Goal: Task Accomplishment & Management: Manage account settings

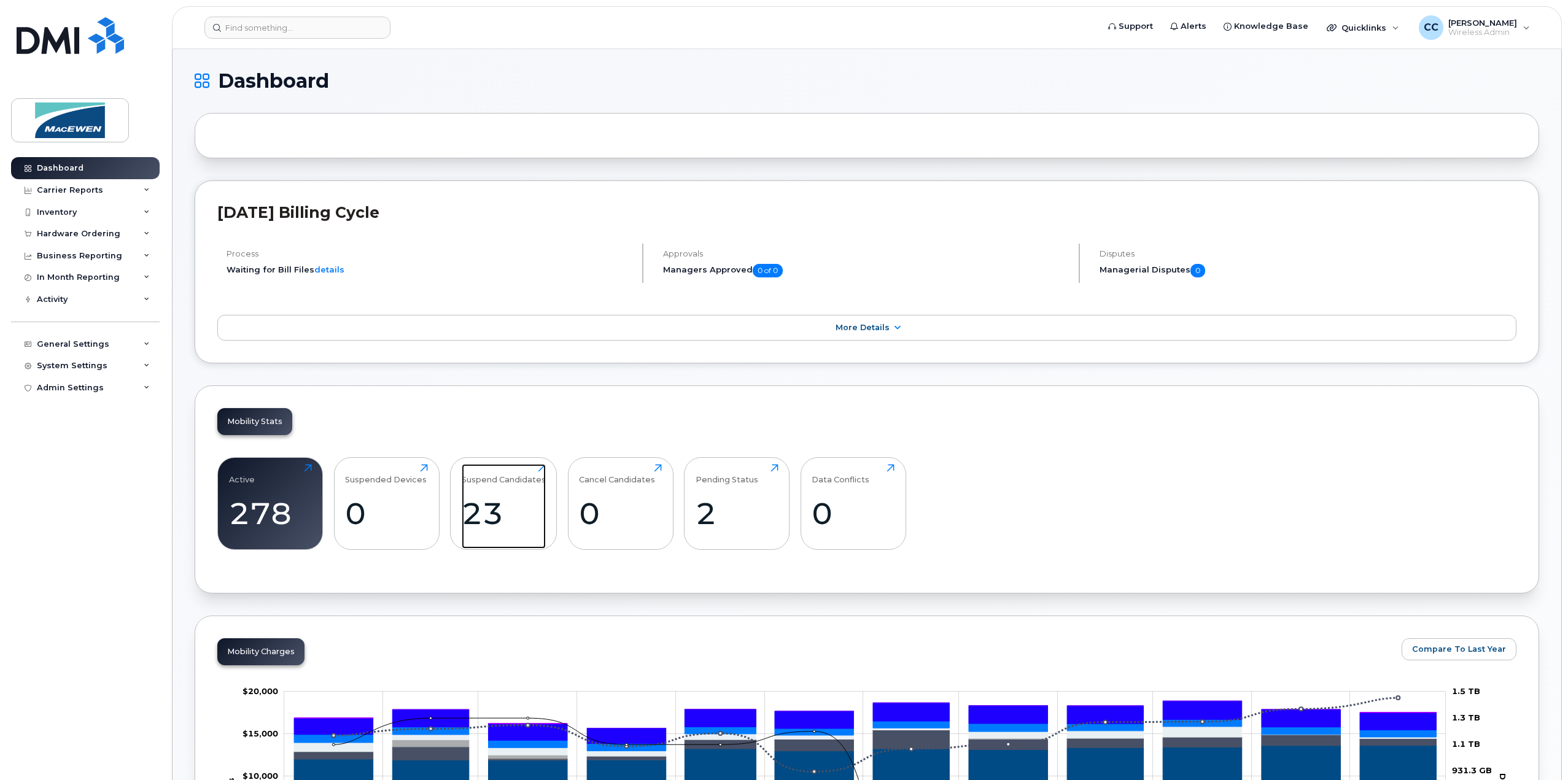
click at [502, 504] on div "23" at bounding box center [504, 513] width 84 height 36
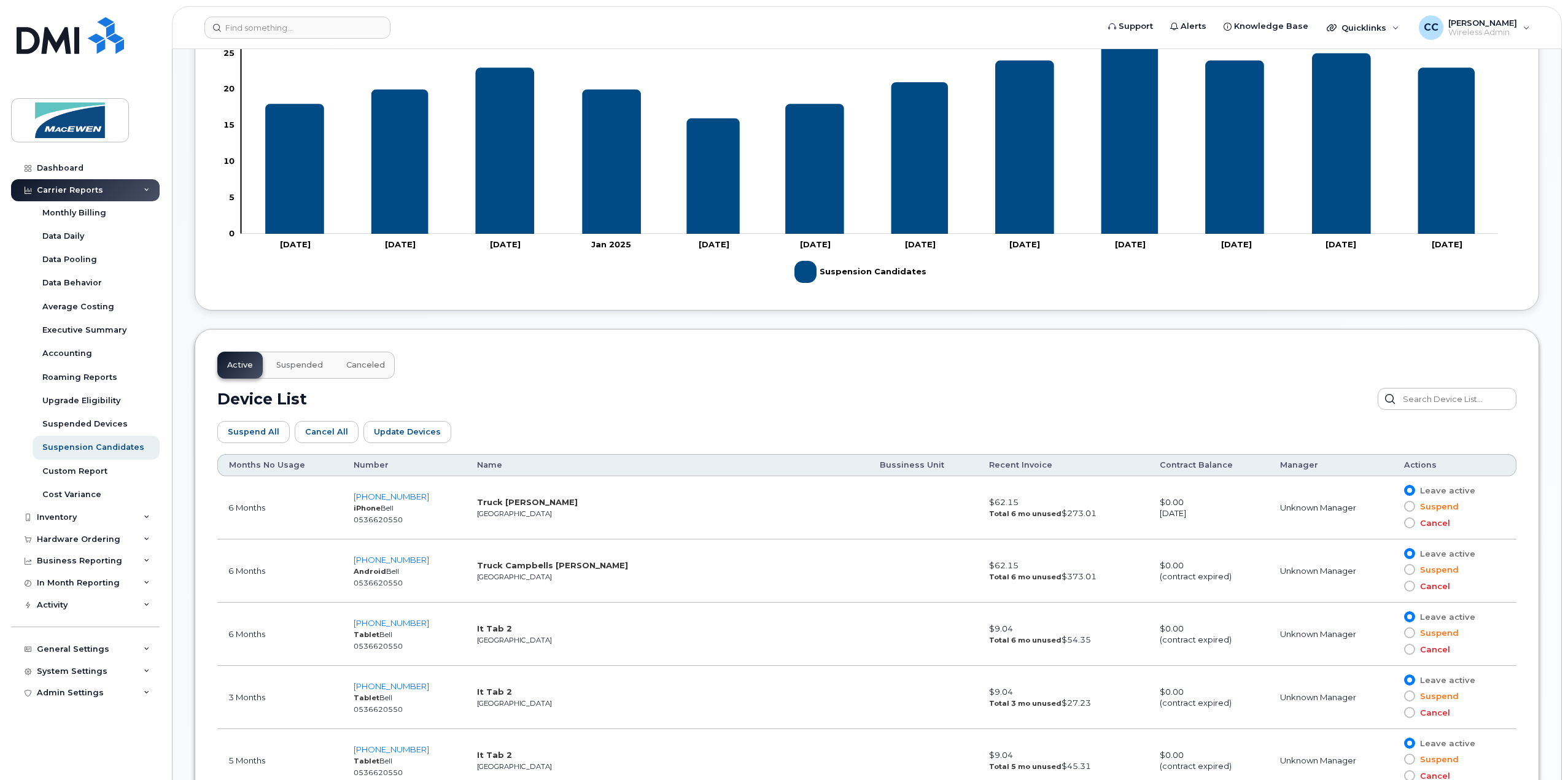
scroll to position [245, 0]
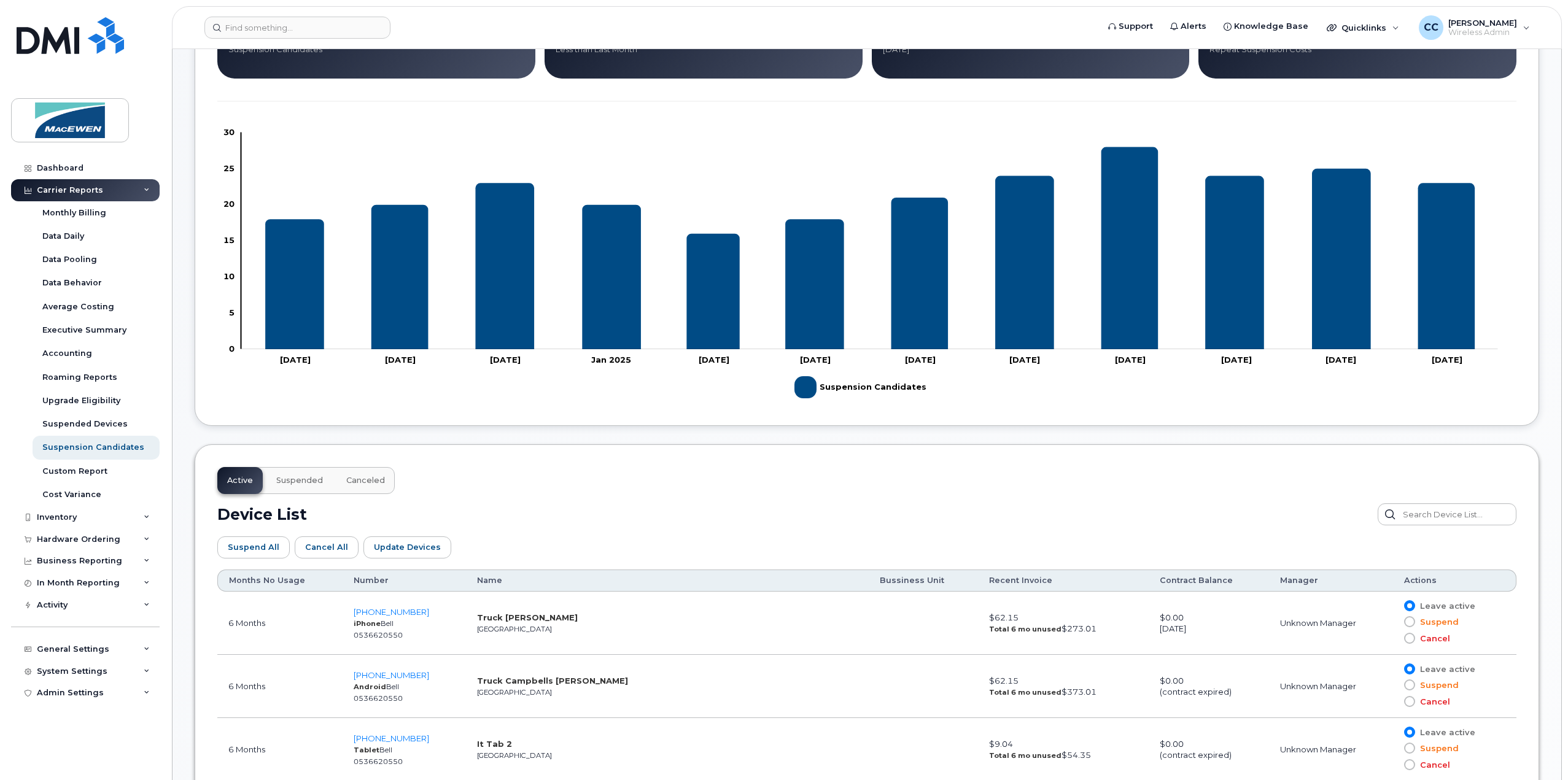
click at [59, 513] on div "Inventory" at bounding box center [56, 517] width 40 height 10
click at [66, 538] on div "Mobility Devices" at bounding box center [77, 540] width 69 height 11
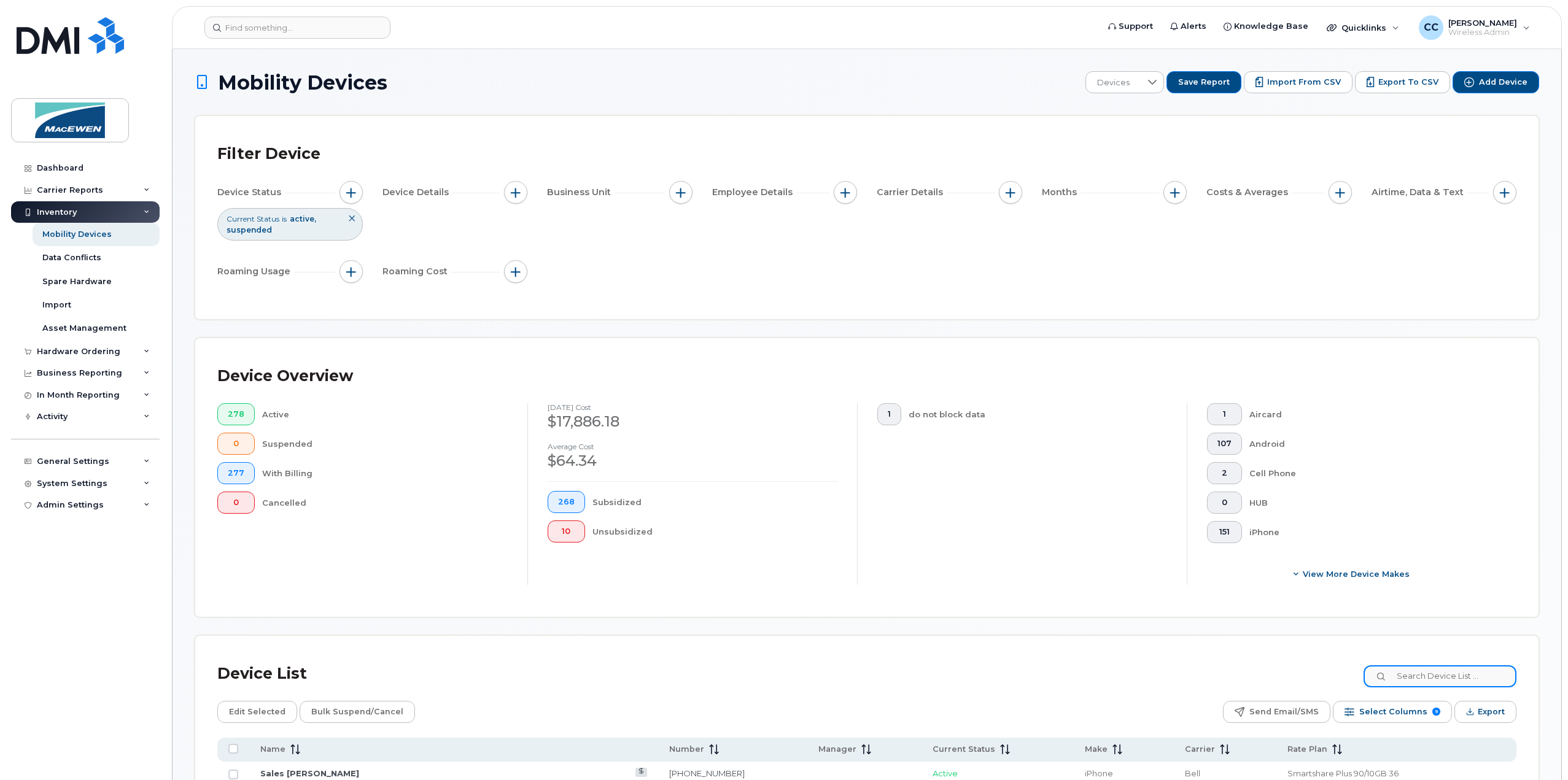
click at [1417, 672] on input at bounding box center [1439, 676] width 153 height 22
type input "sarah"
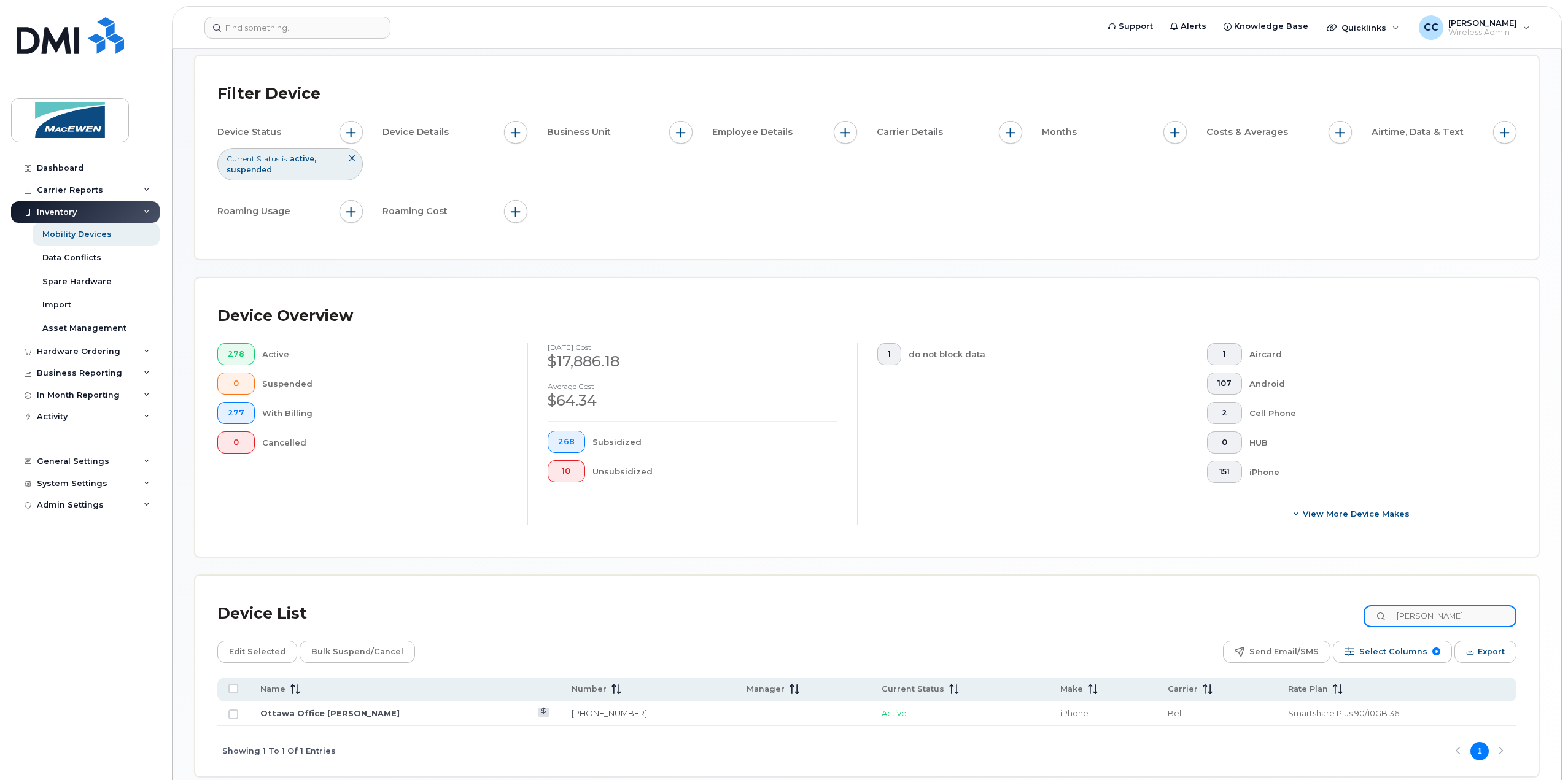
scroll to position [118, 0]
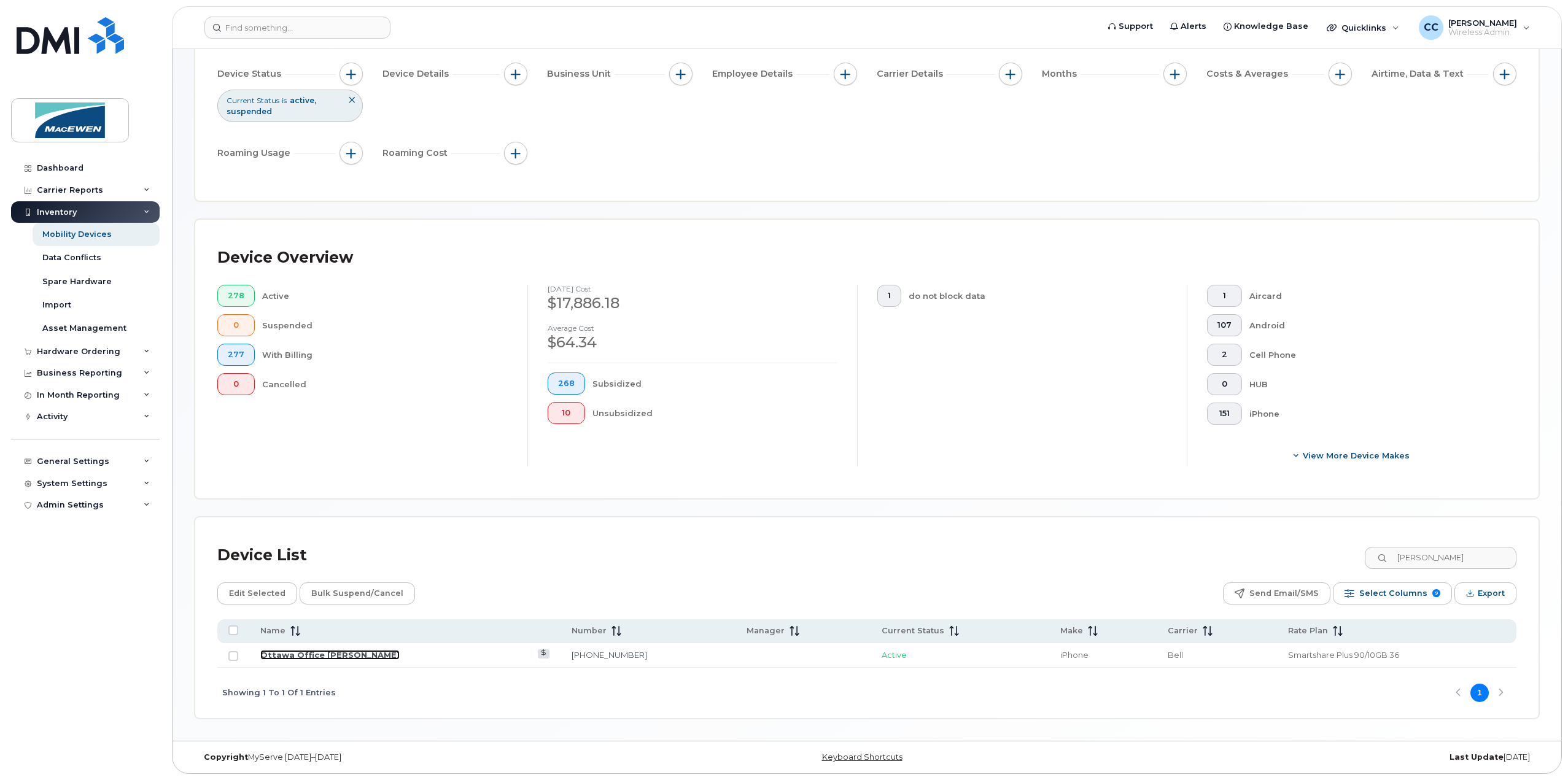
click at [349, 656] on link "Ottawa Office [PERSON_NAME]" at bounding box center [330, 655] width 140 height 10
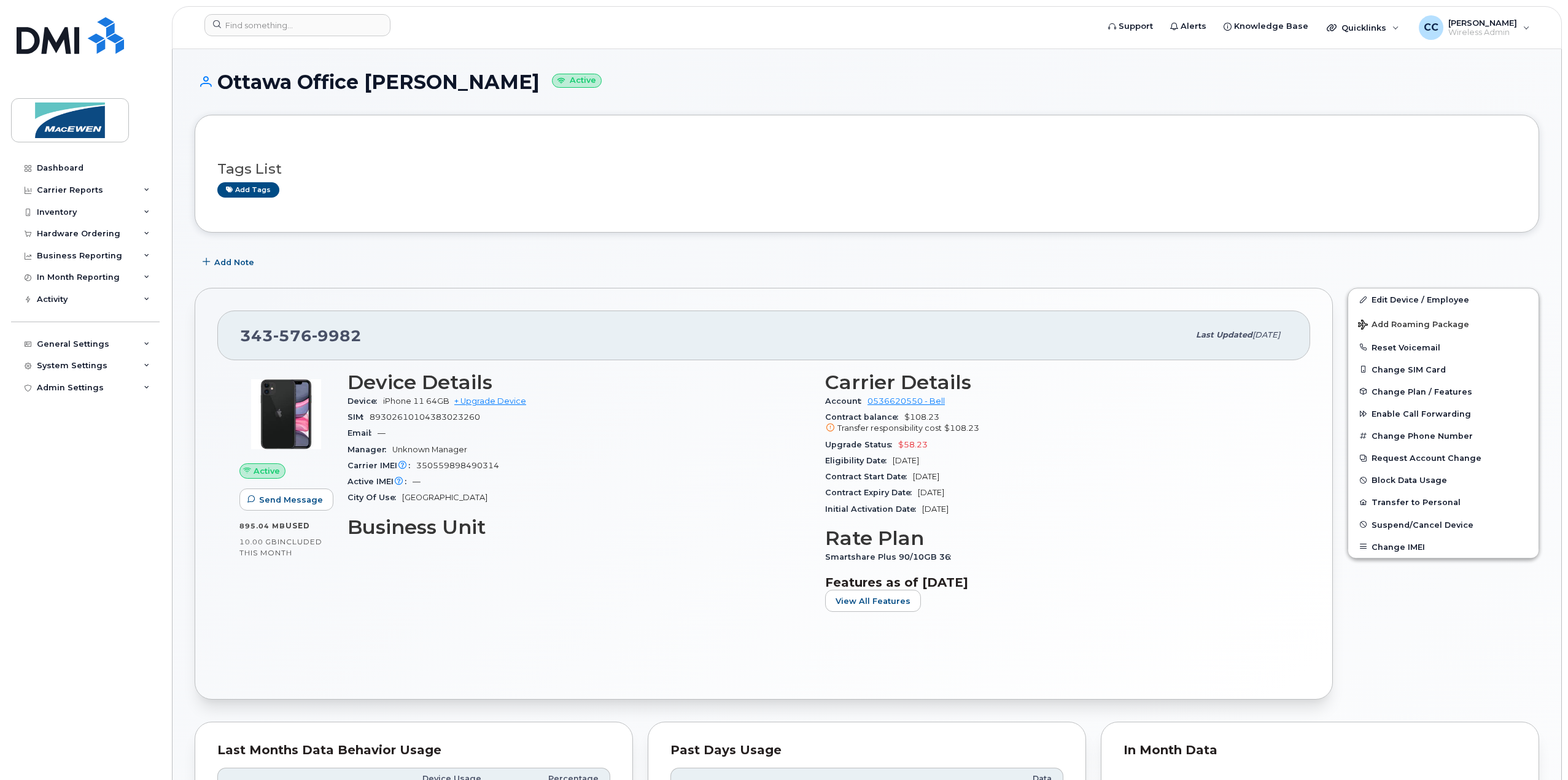
click at [1399, 371] on button "Change SIM Card" at bounding box center [1443, 369] width 191 height 22
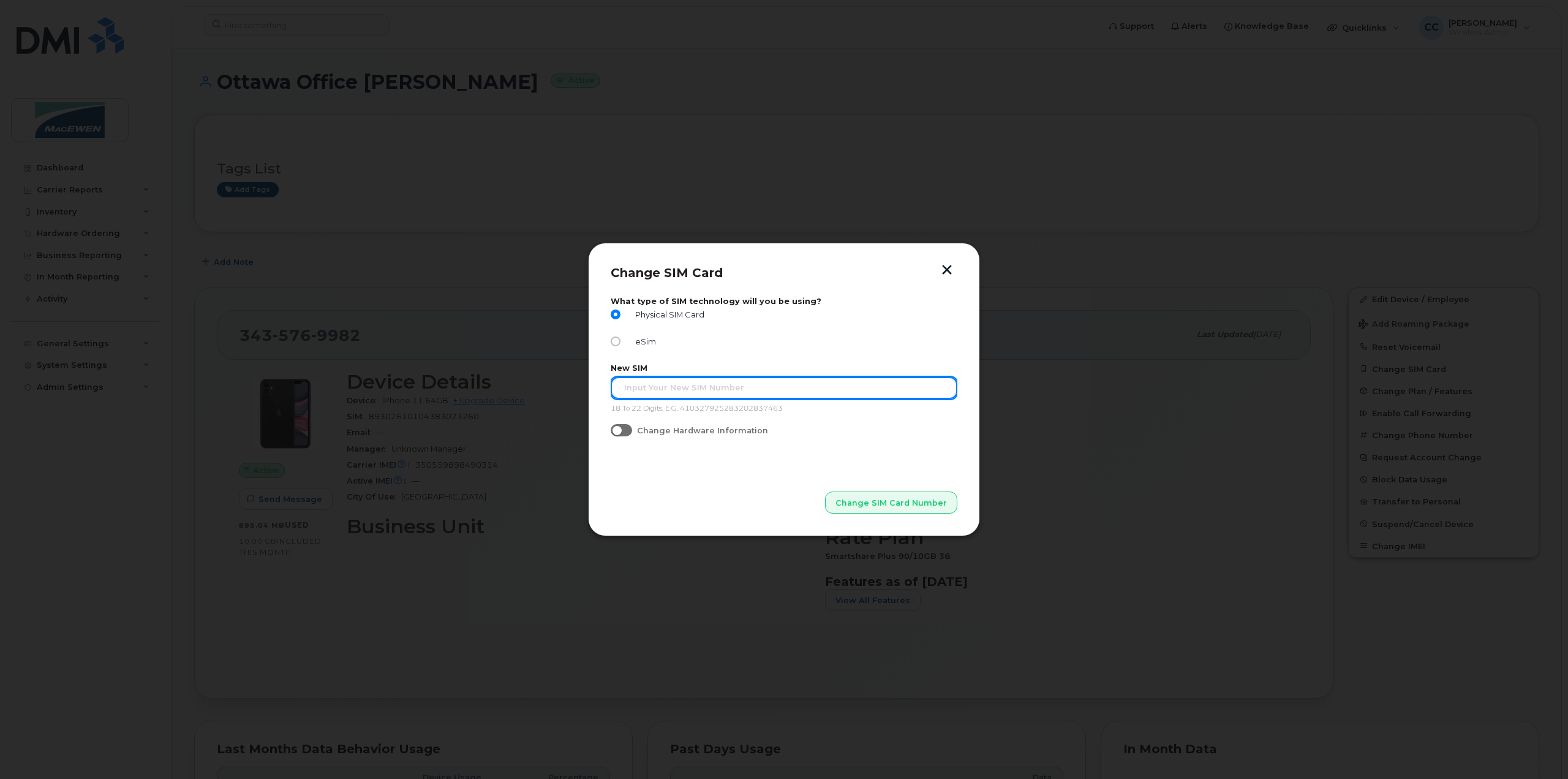
click at [683, 393] on input "text" at bounding box center [784, 388] width 347 height 22
type input "89302610104358605356"
click at [852, 503] on span "Change SIM Card Number" at bounding box center [892, 503] width 111 height 12
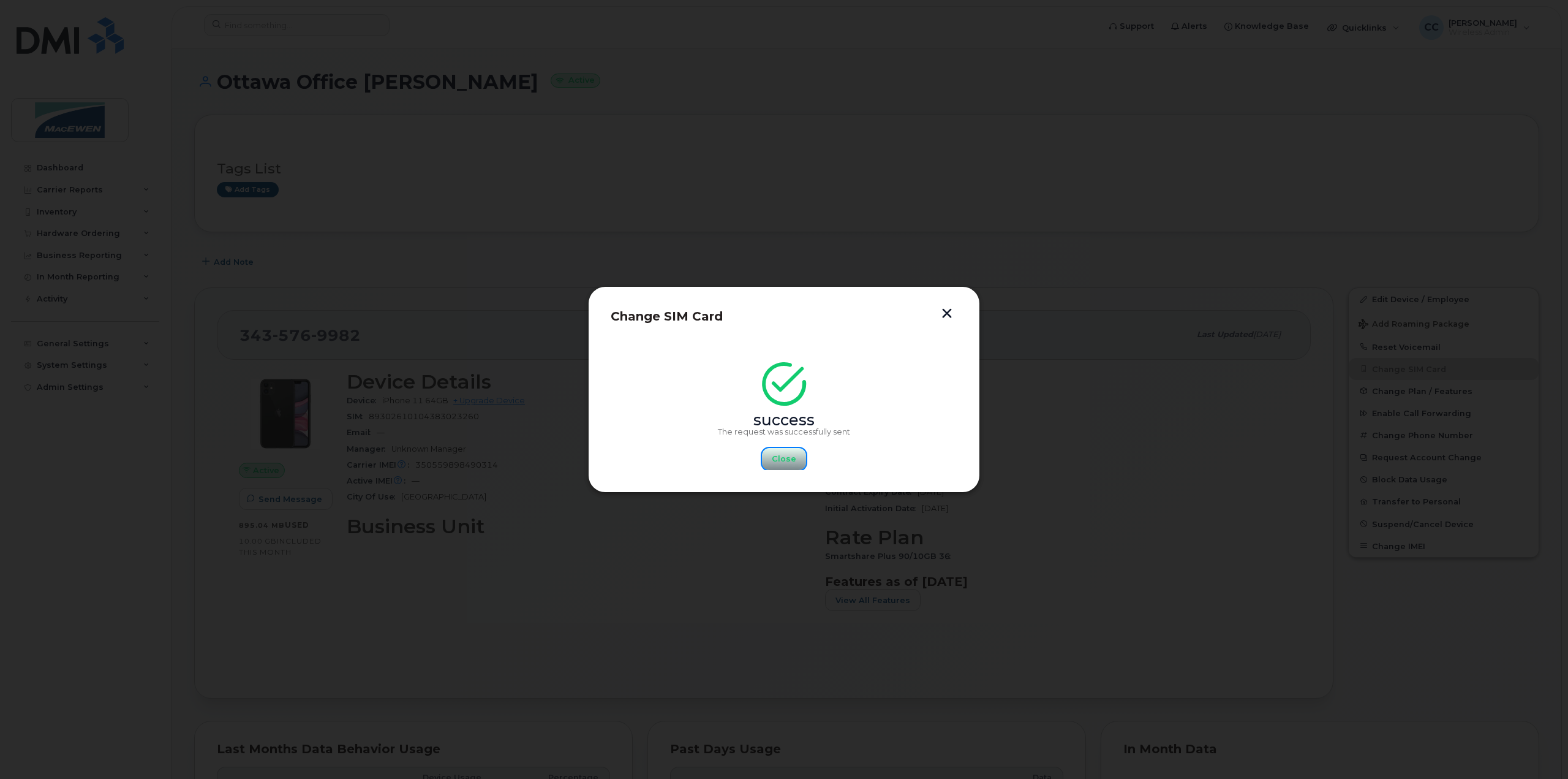
click at [789, 463] on span "Close" at bounding box center [784, 458] width 24 height 12
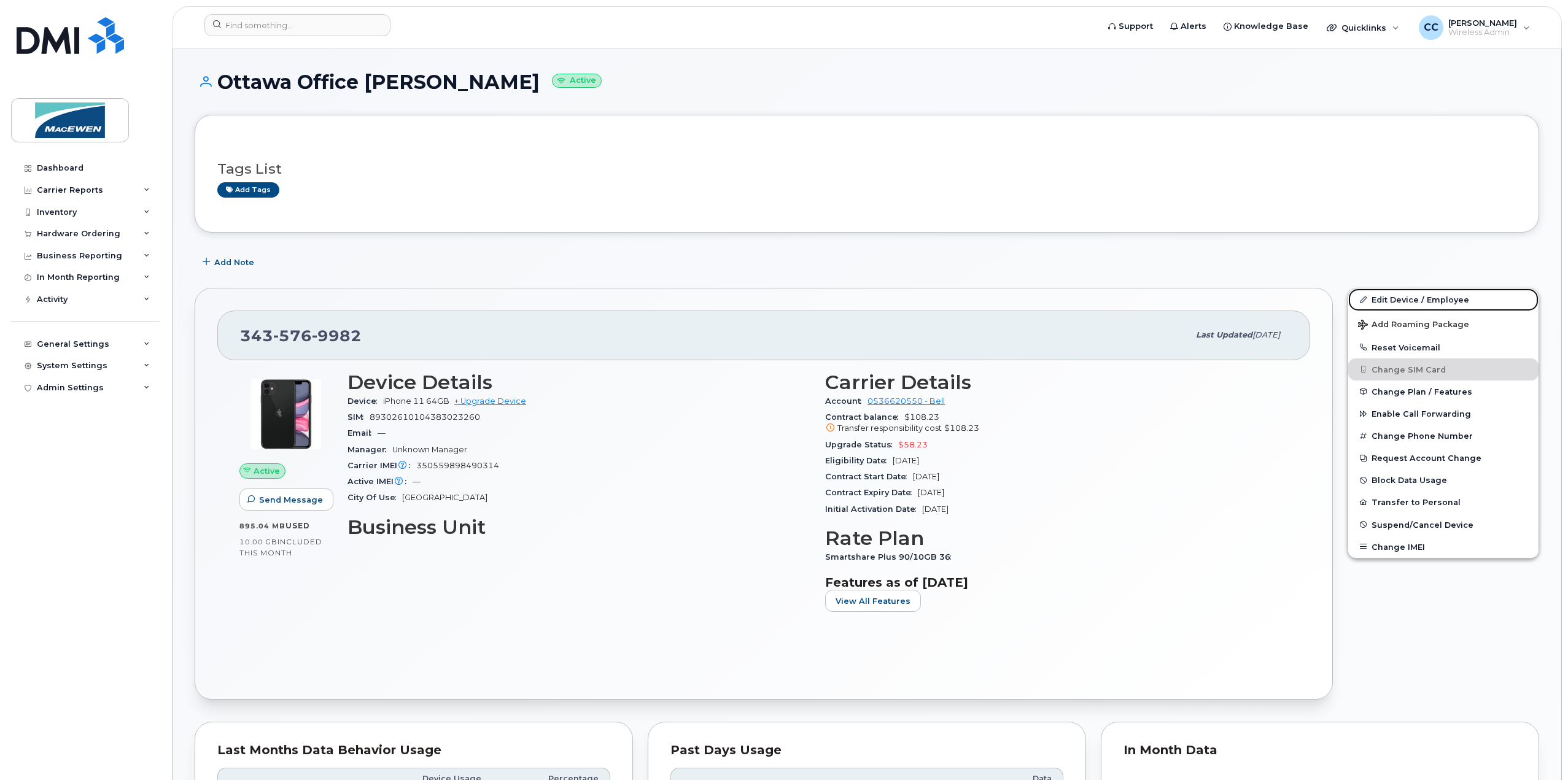
click at [1432, 294] on link "Edit Device / Employee" at bounding box center [1443, 299] width 191 height 22
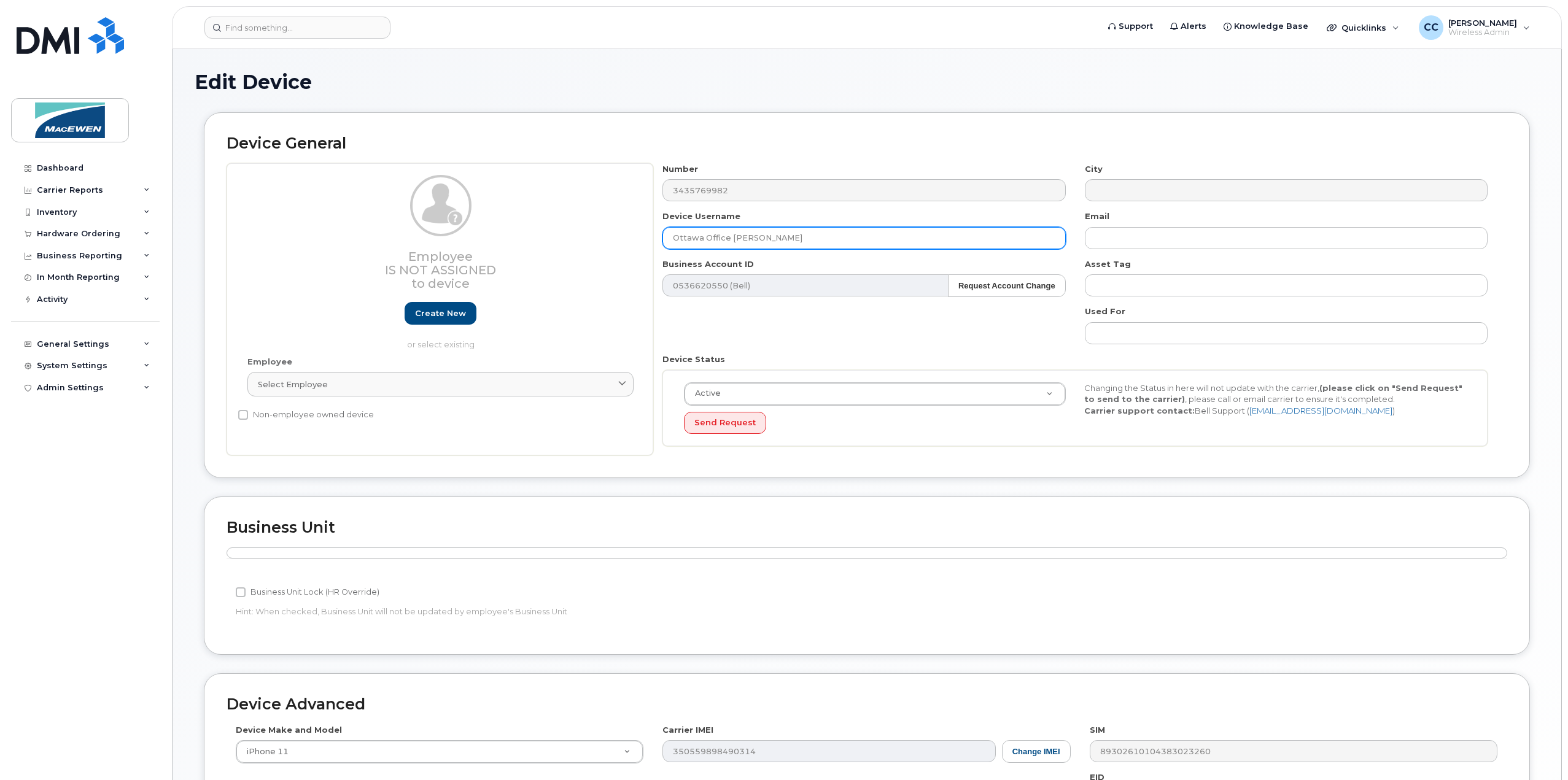
drag, startPoint x: 809, startPoint y: 238, endPoint x: 649, endPoint y: 247, distance: 160.3
click at [649, 247] on div "Employee Is not assigned to device Create new or select existing Employee Selec…" at bounding box center [867, 309] width 1280 height 292
paste input "Jacob Paquette"
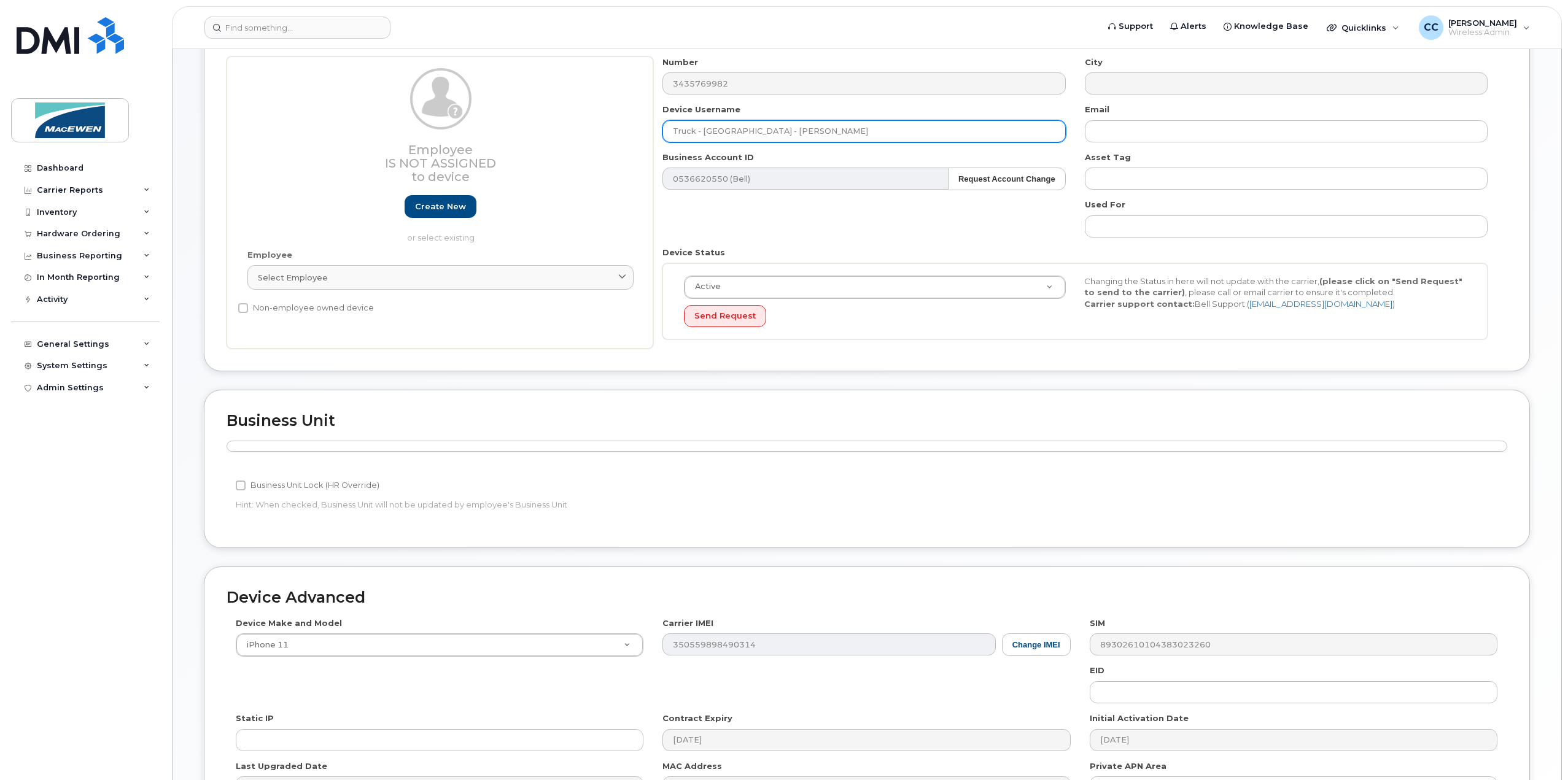
scroll to position [259, 0]
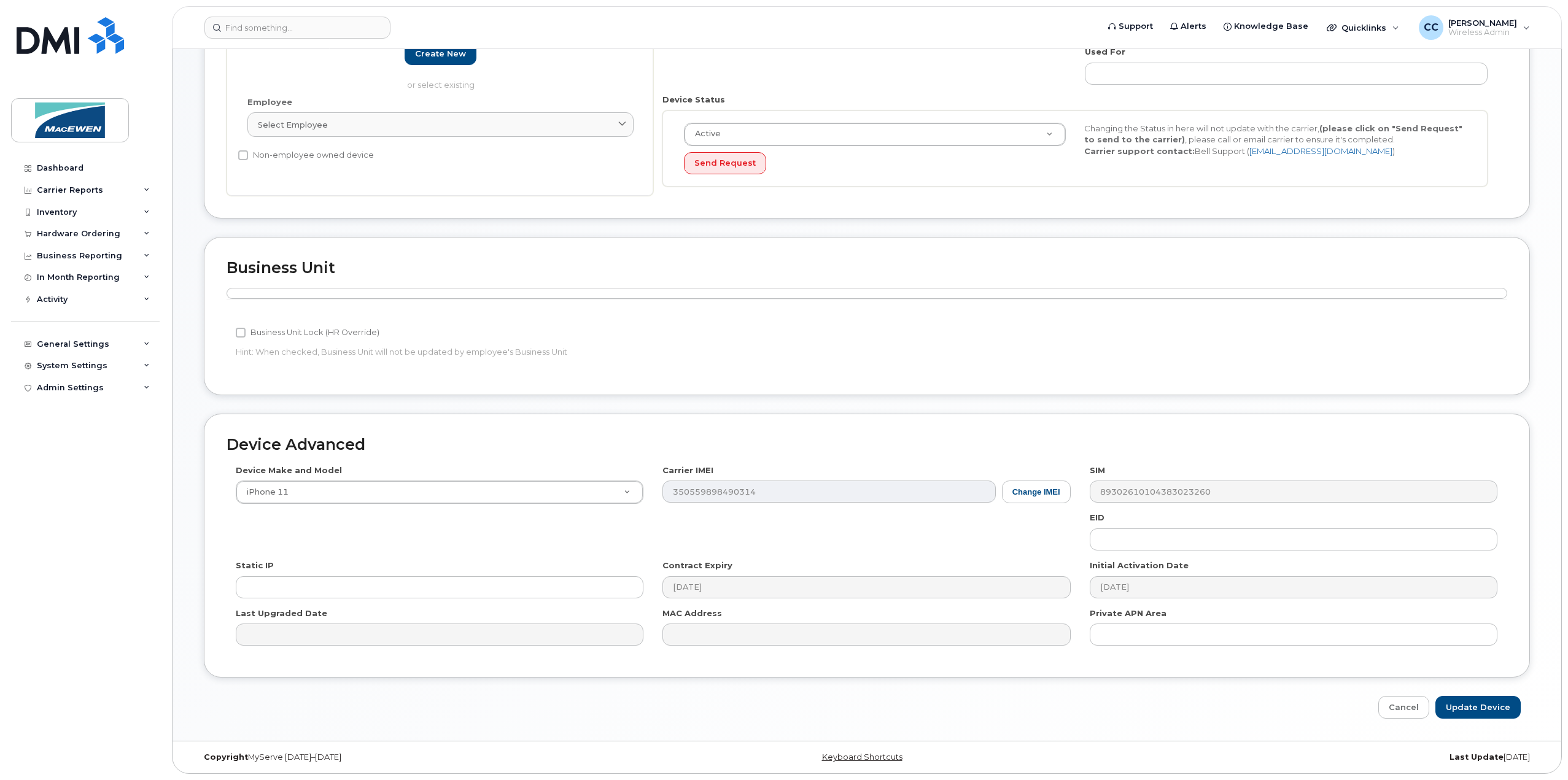
type input "Truck - Maxville - Jacob Paquette"
click at [1475, 709] on input "Update Device" at bounding box center [1478, 706] width 85 height 23
type input "Saving..."
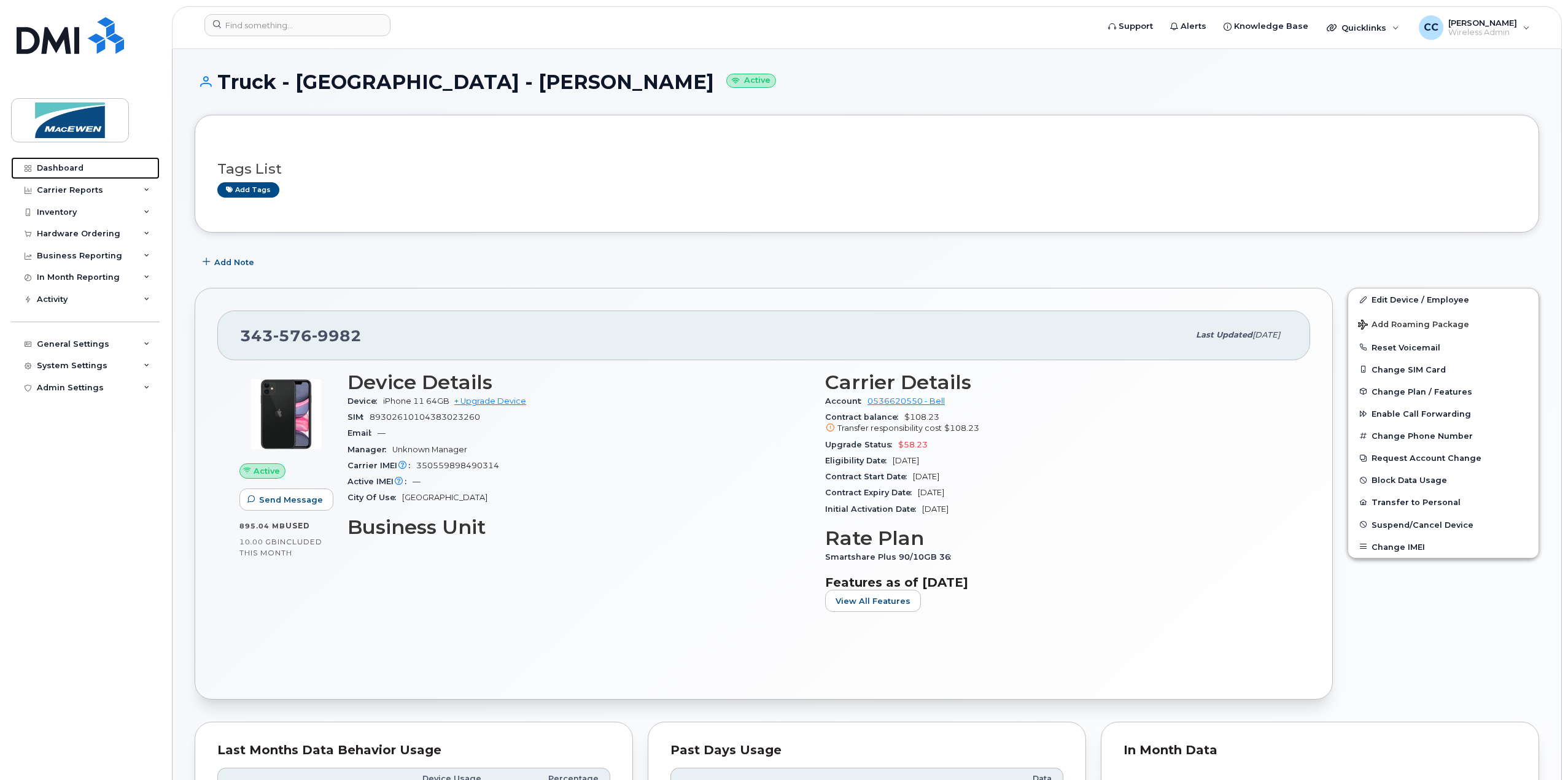
click at [69, 168] on div "Dashboard" at bounding box center [60, 168] width 46 height 10
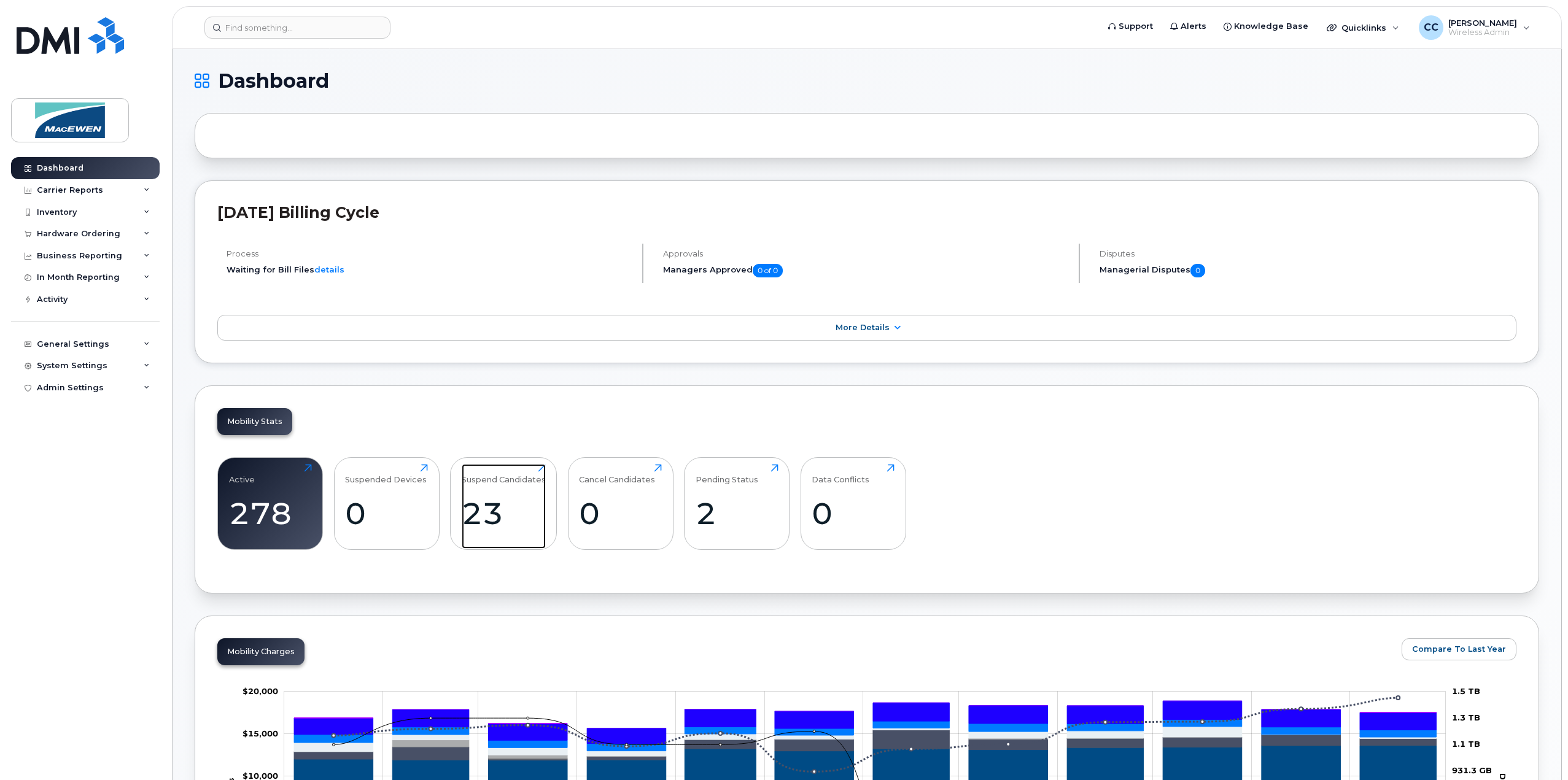
click at [478, 498] on div "23" at bounding box center [504, 513] width 84 height 36
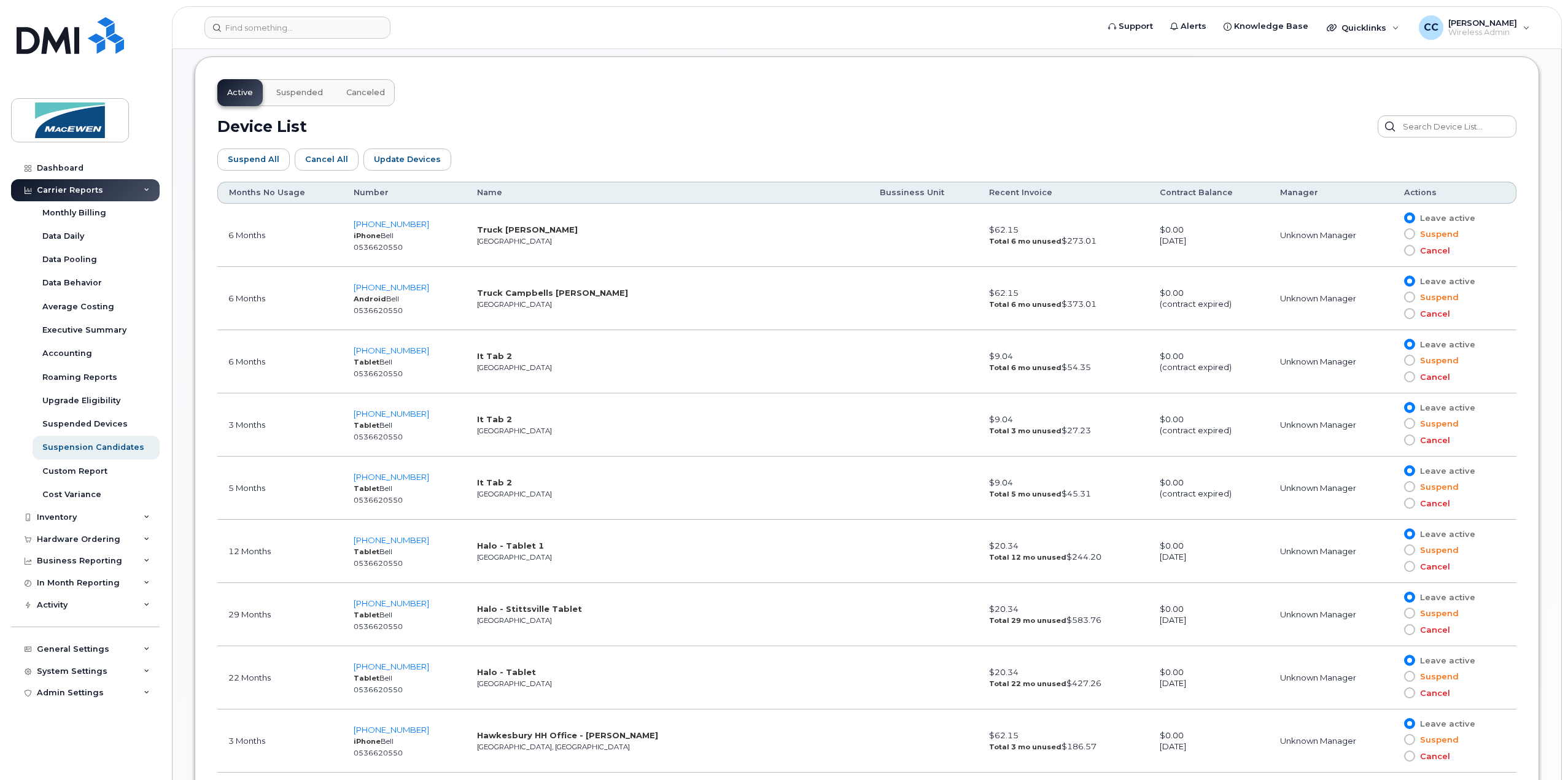
scroll to position [621, 0]
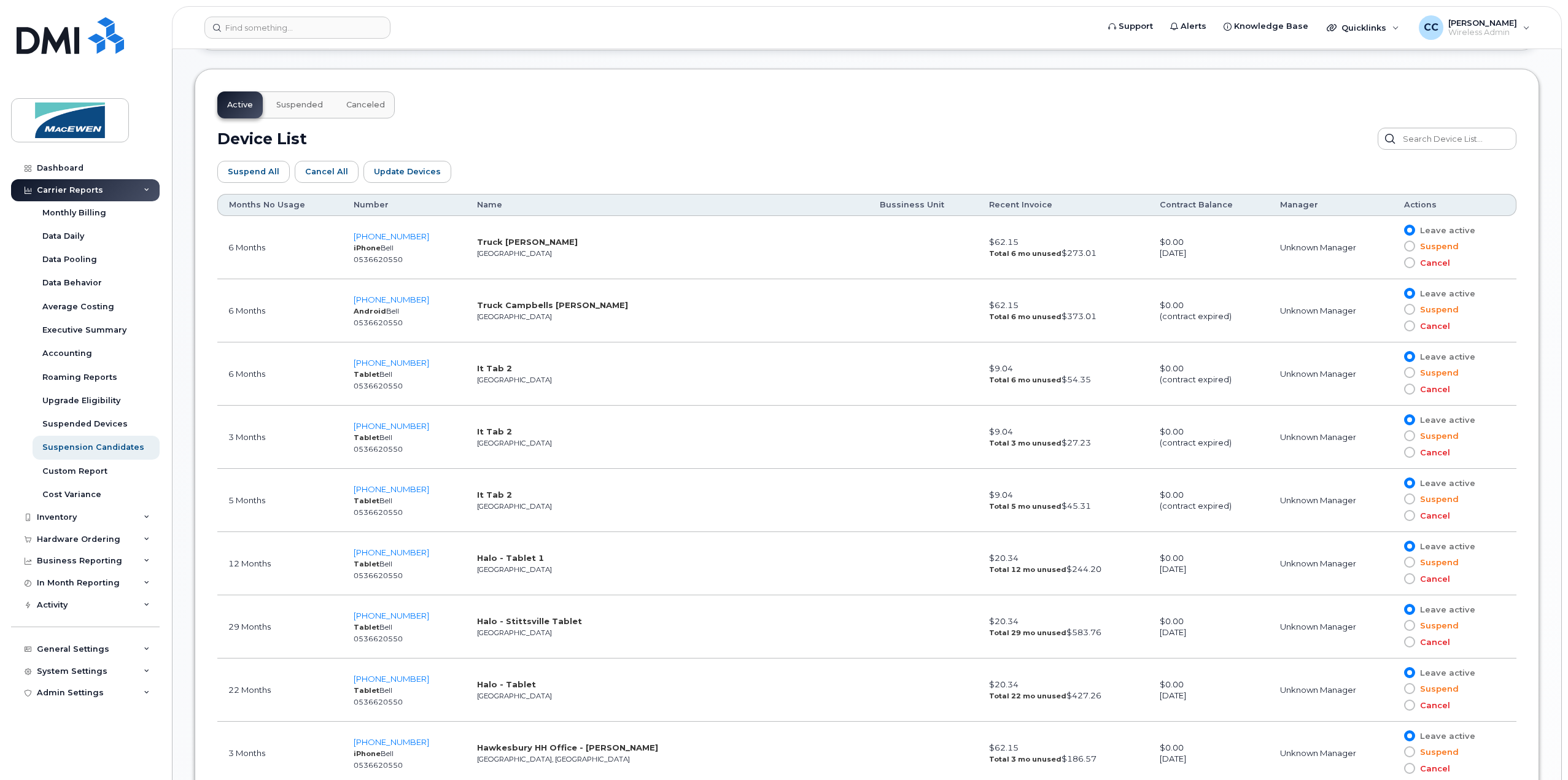
click at [274, 208] on th "Months No Usage" at bounding box center [280, 205] width 126 height 22
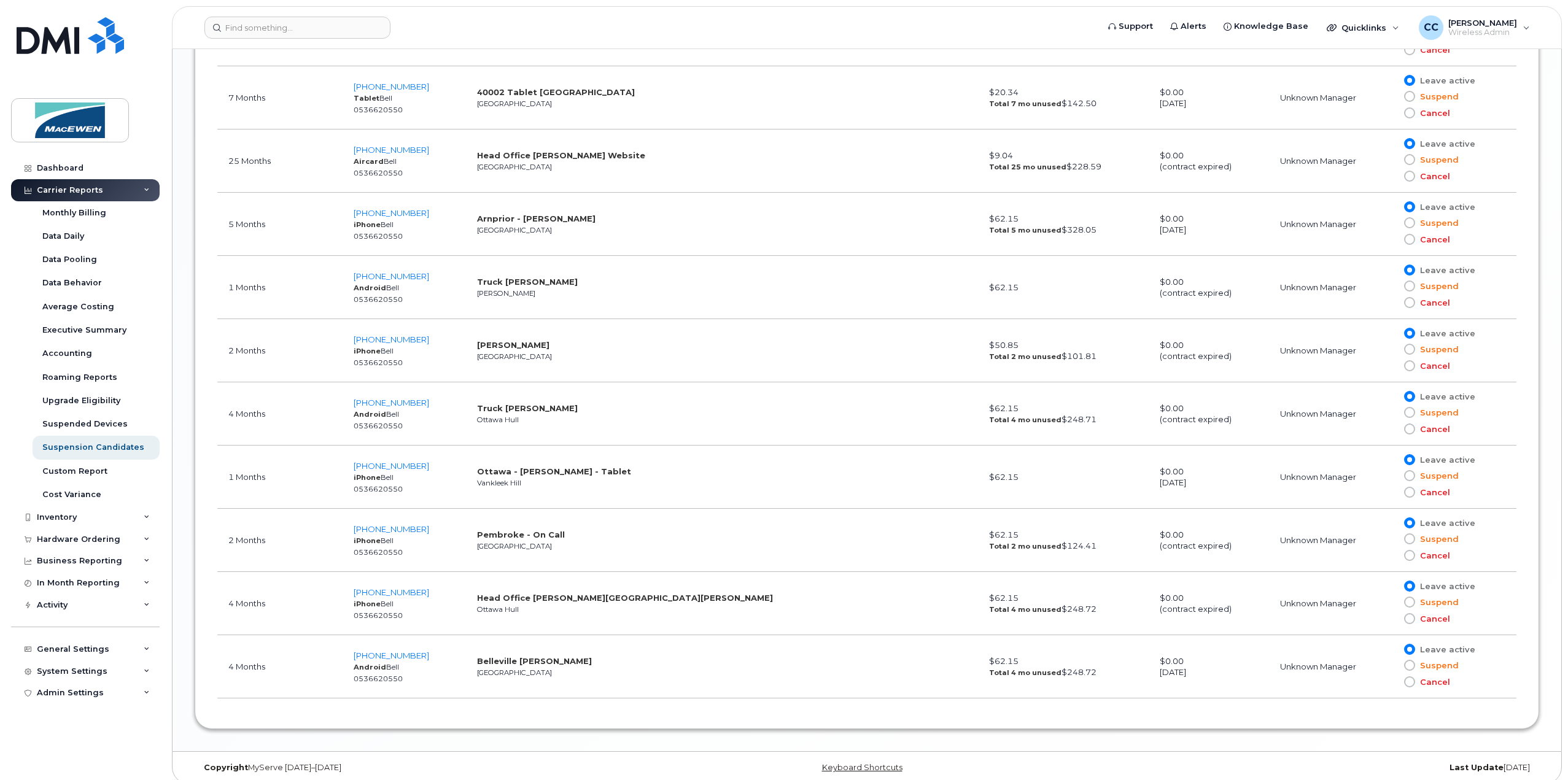
scroll to position [1602, 0]
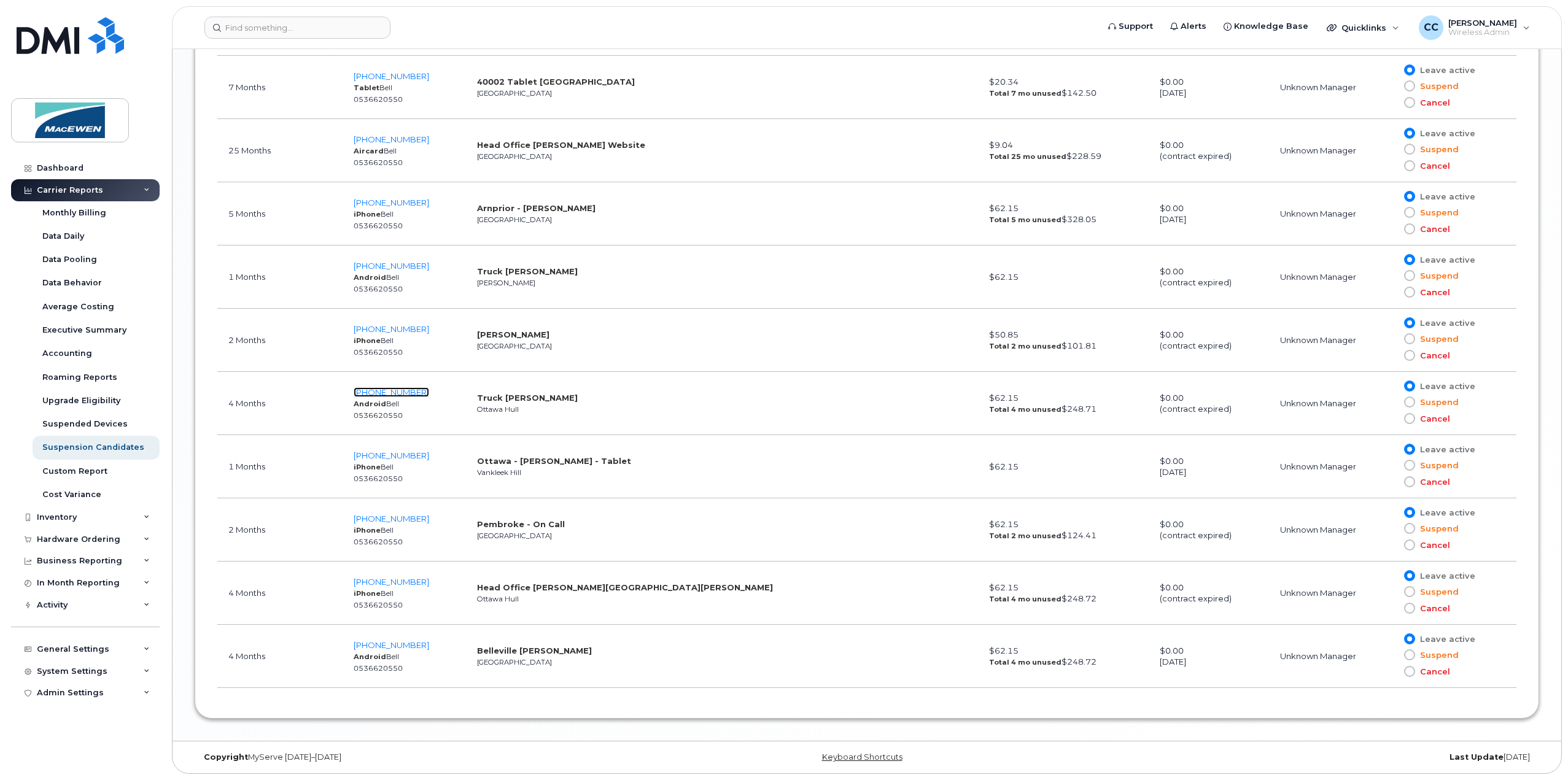
click at [405, 391] on span "613-223-4332" at bounding box center [391, 392] width 75 height 10
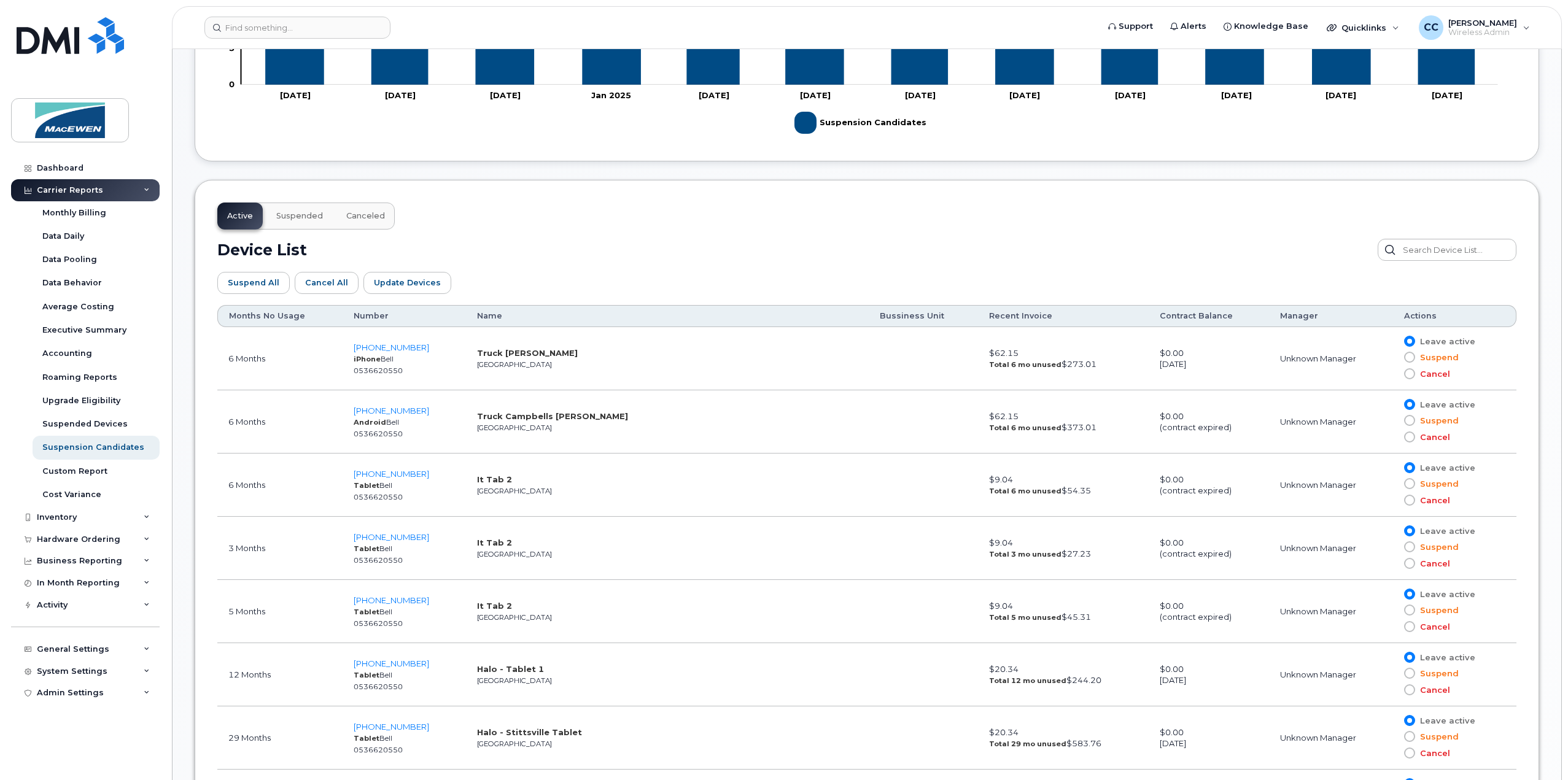
scroll to position [491, 0]
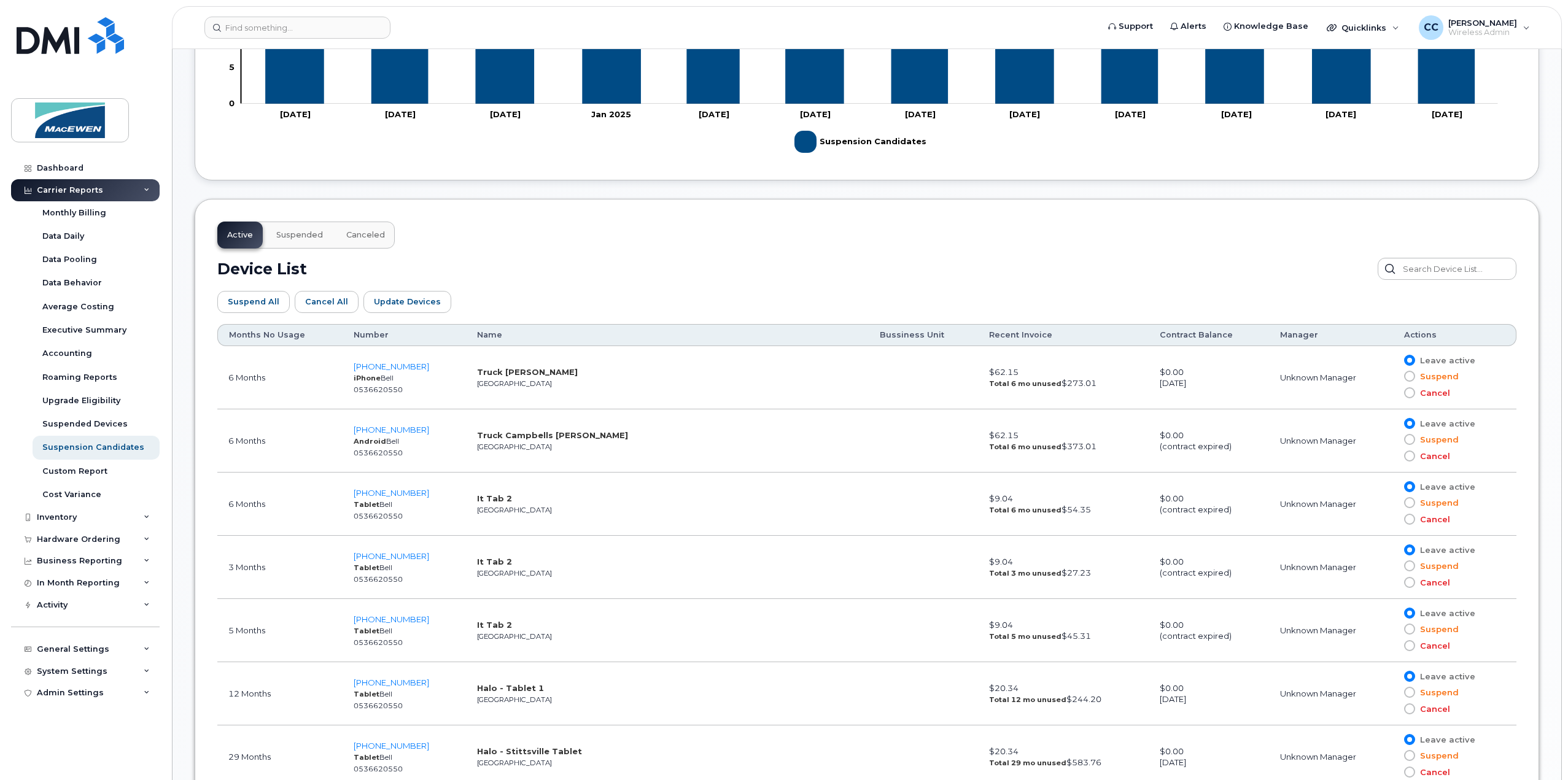
click at [67, 517] on div "Inventory" at bounding box center [56, 517] width 40 height 10
click at [74, 542] on div "Mobility Devices" at bounding box center [77, 540] width 69 height 11
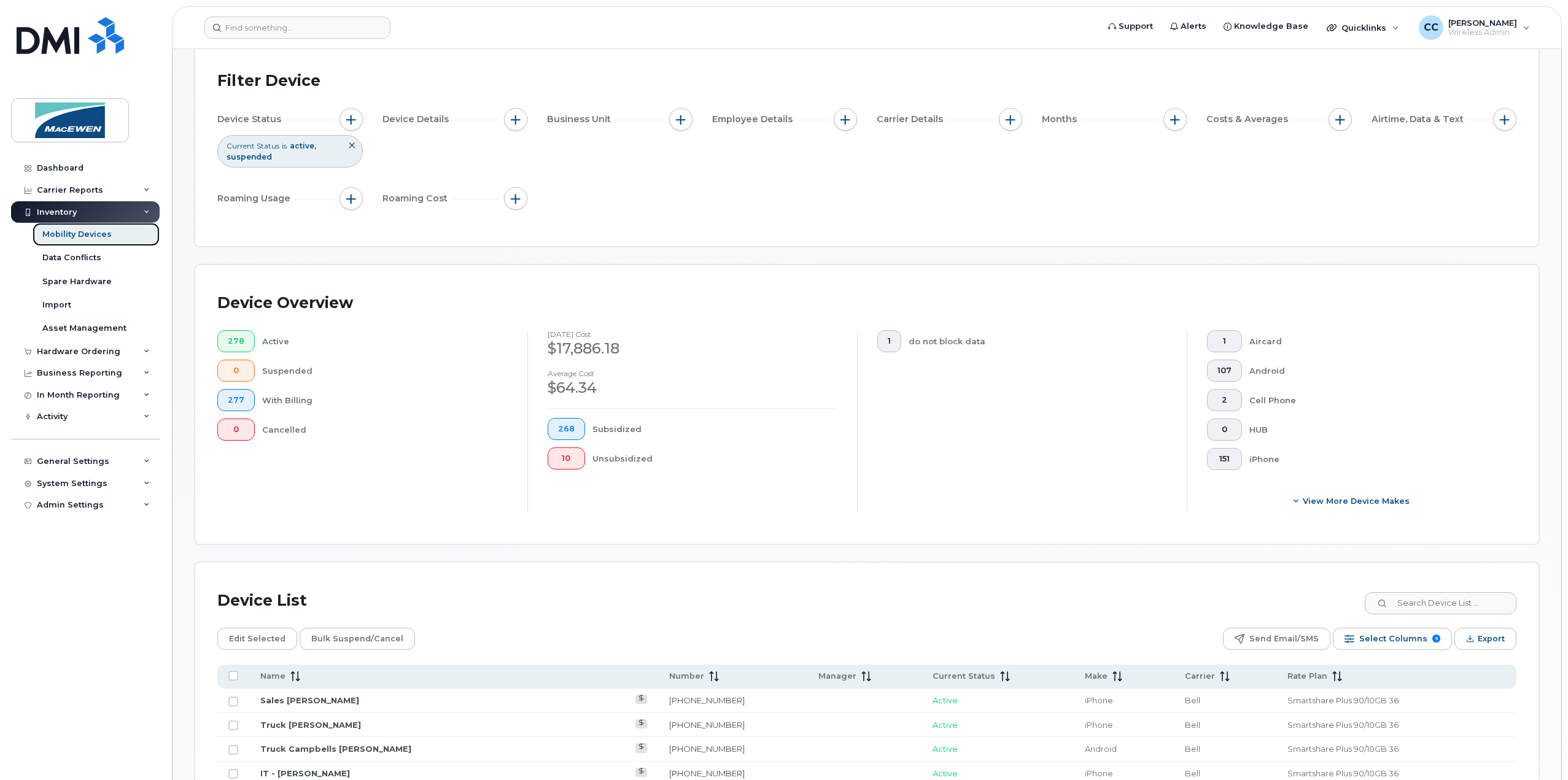
scroll to position [245, 0]
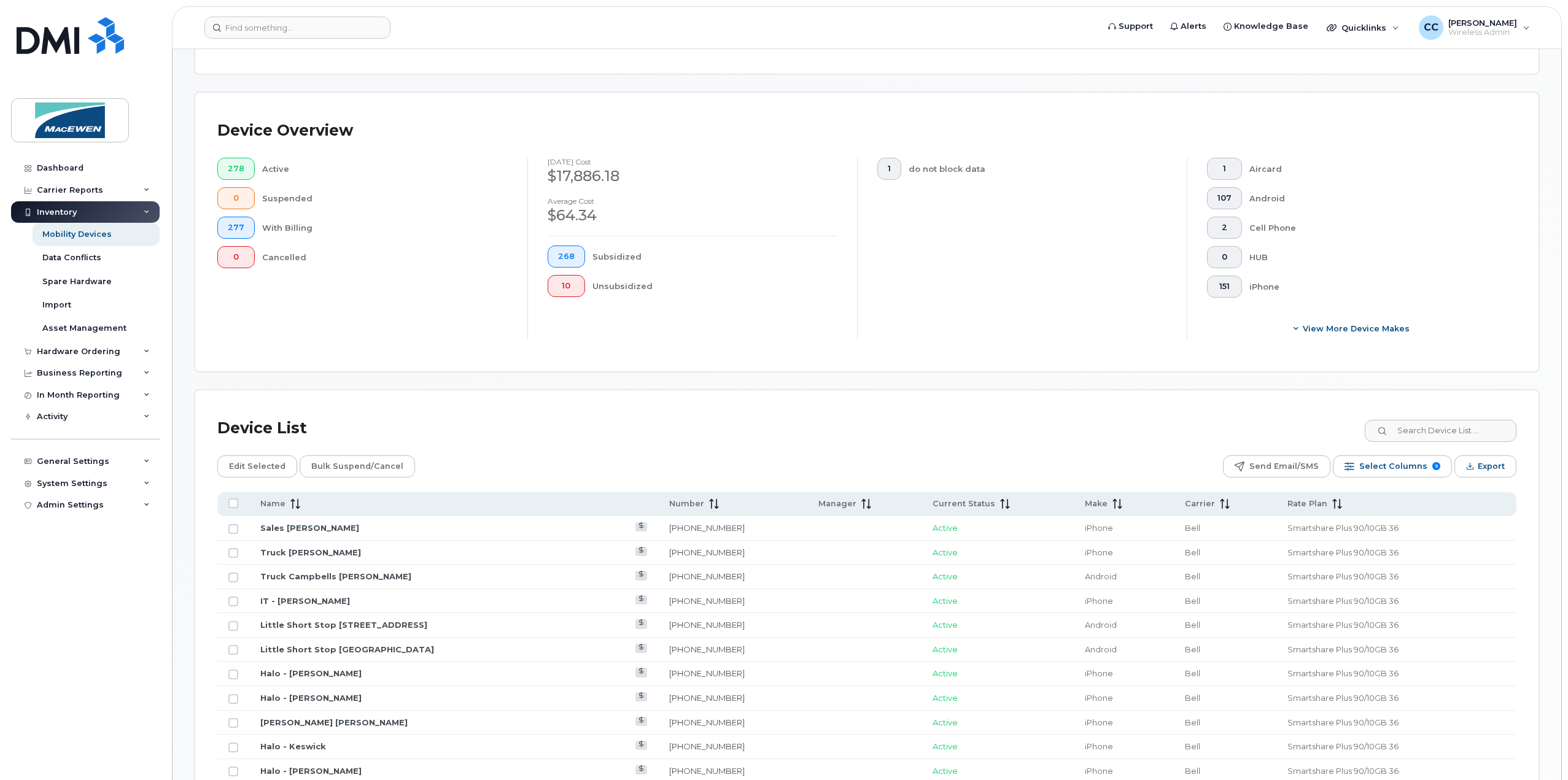
click at [1375, 468] on span "Select Columns" at bounding box center [1393, 466] width 68 height 18
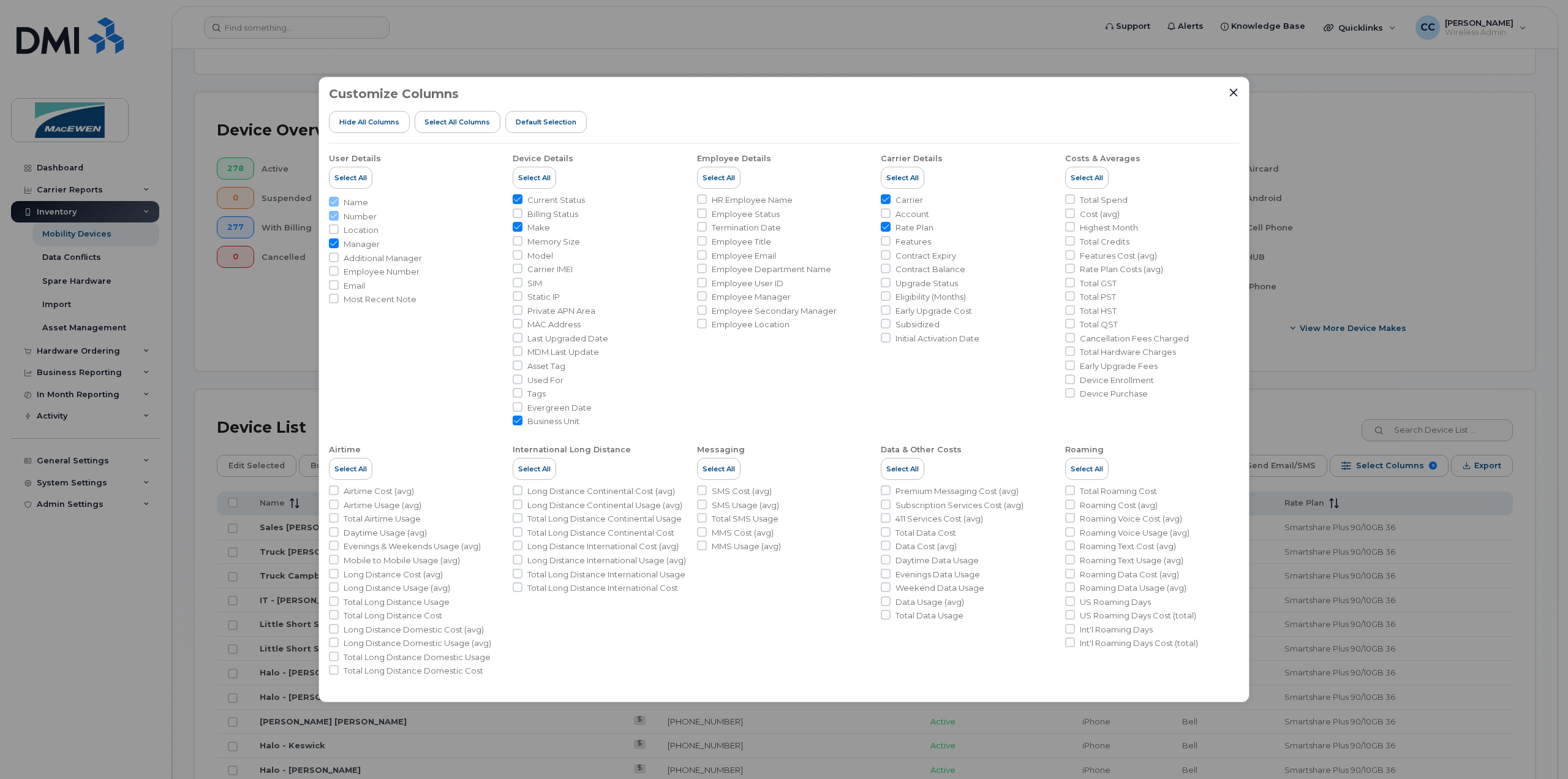
click at [912, 258] on span "Contract Expiry" at bounding box center [925, 255] width 60 height 12
click at [891, 258] on input "Contract Expiry" at bounding box center [885, 254] width 10 height 10
checkbox input "true"
click at [1232, 96] on icon "Close" at bounding box center [1234, 92] width 10 height 10
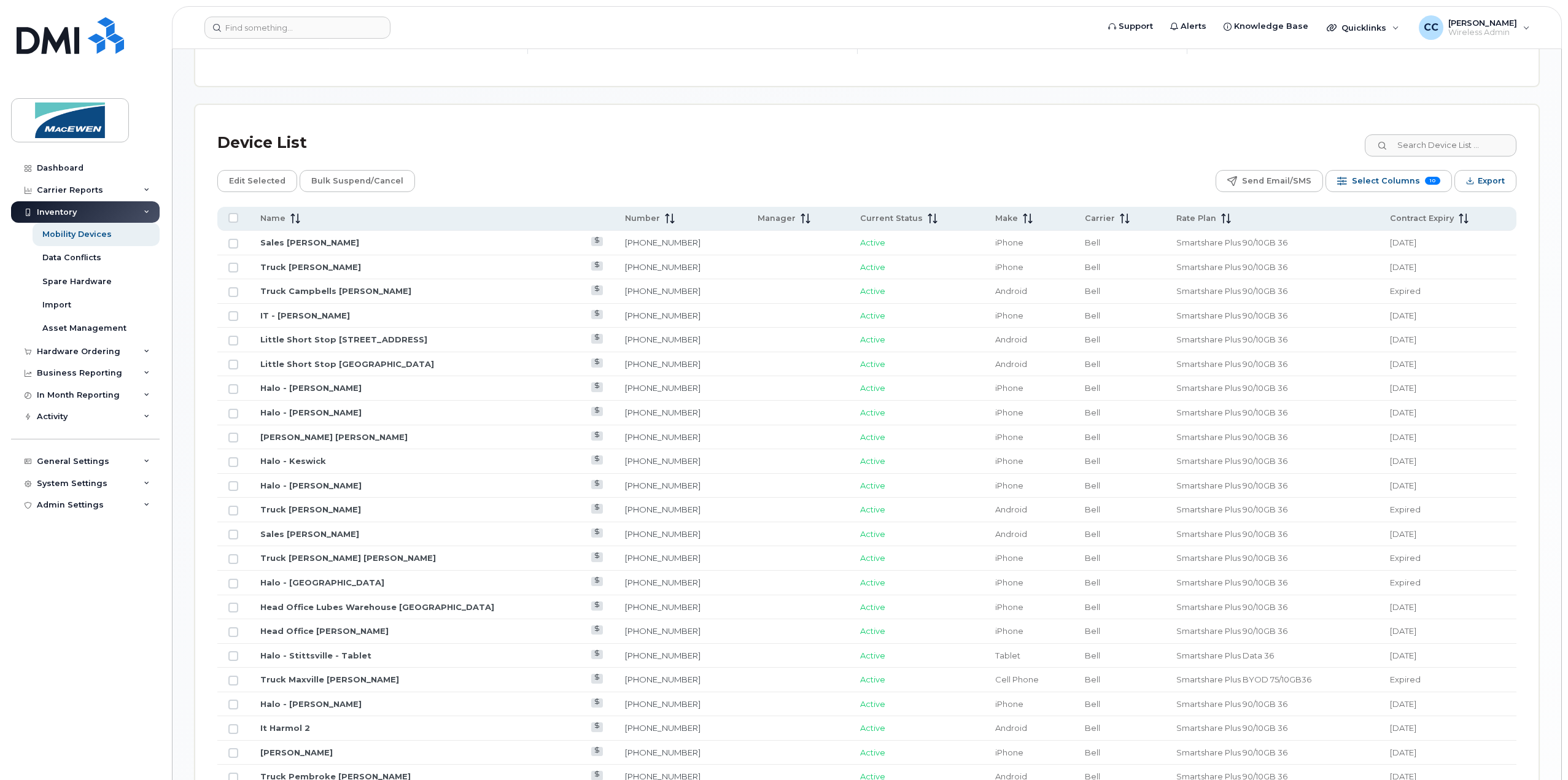
scroll to position [552, 0]
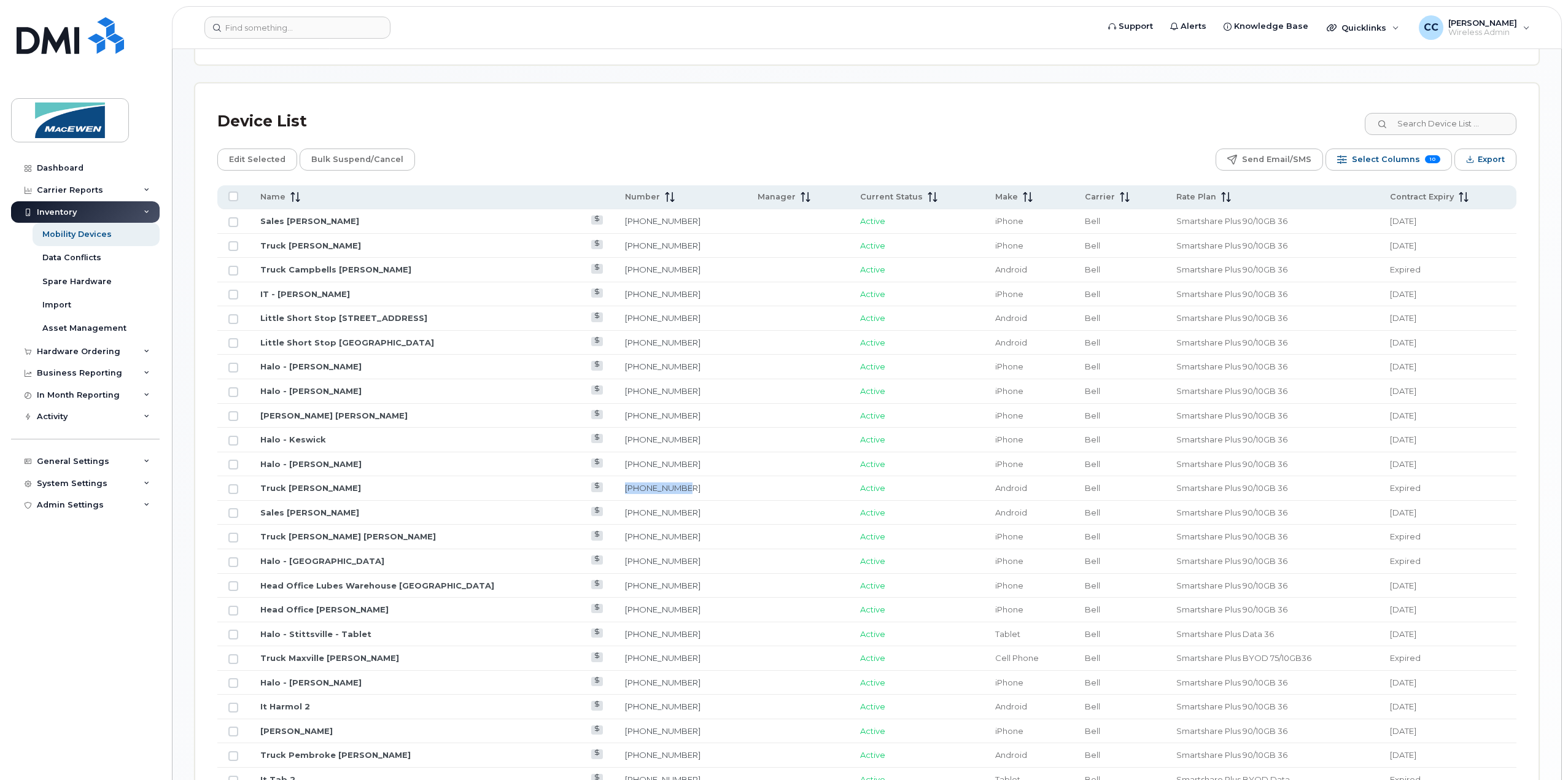
drag, startPoint x: 617, startPoint y: 489, endPoint x: 557, endPoint y: 489, distance: 60.0
click at [614, 489] on td "289-233-7118" at bounding box center [681, 488] width 133 height 24
copy link "289-233-7118"
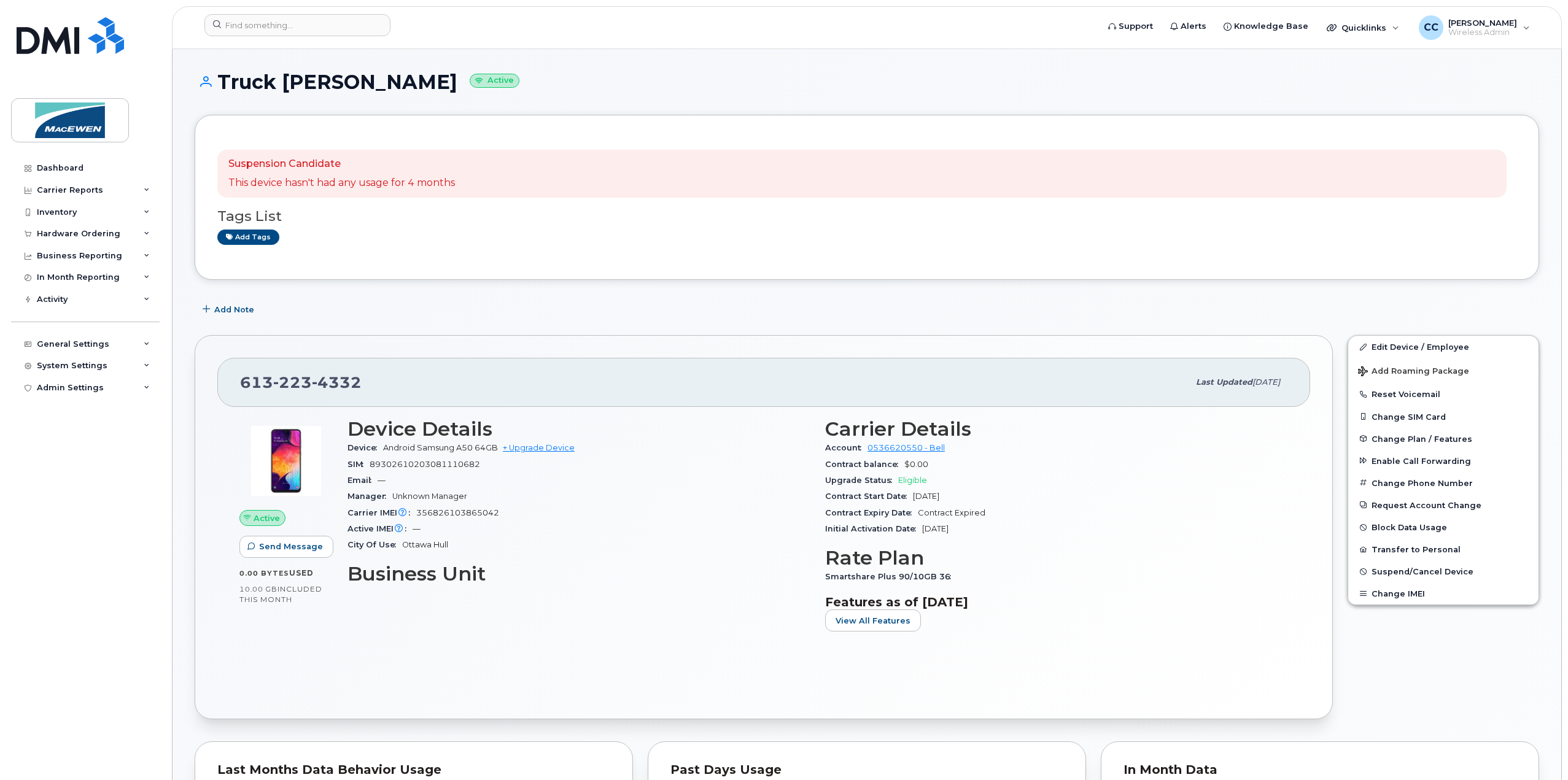
click at [1399, 417] on button "Change SIM Card" at bounding box center [1443, 416] width 191 height 22
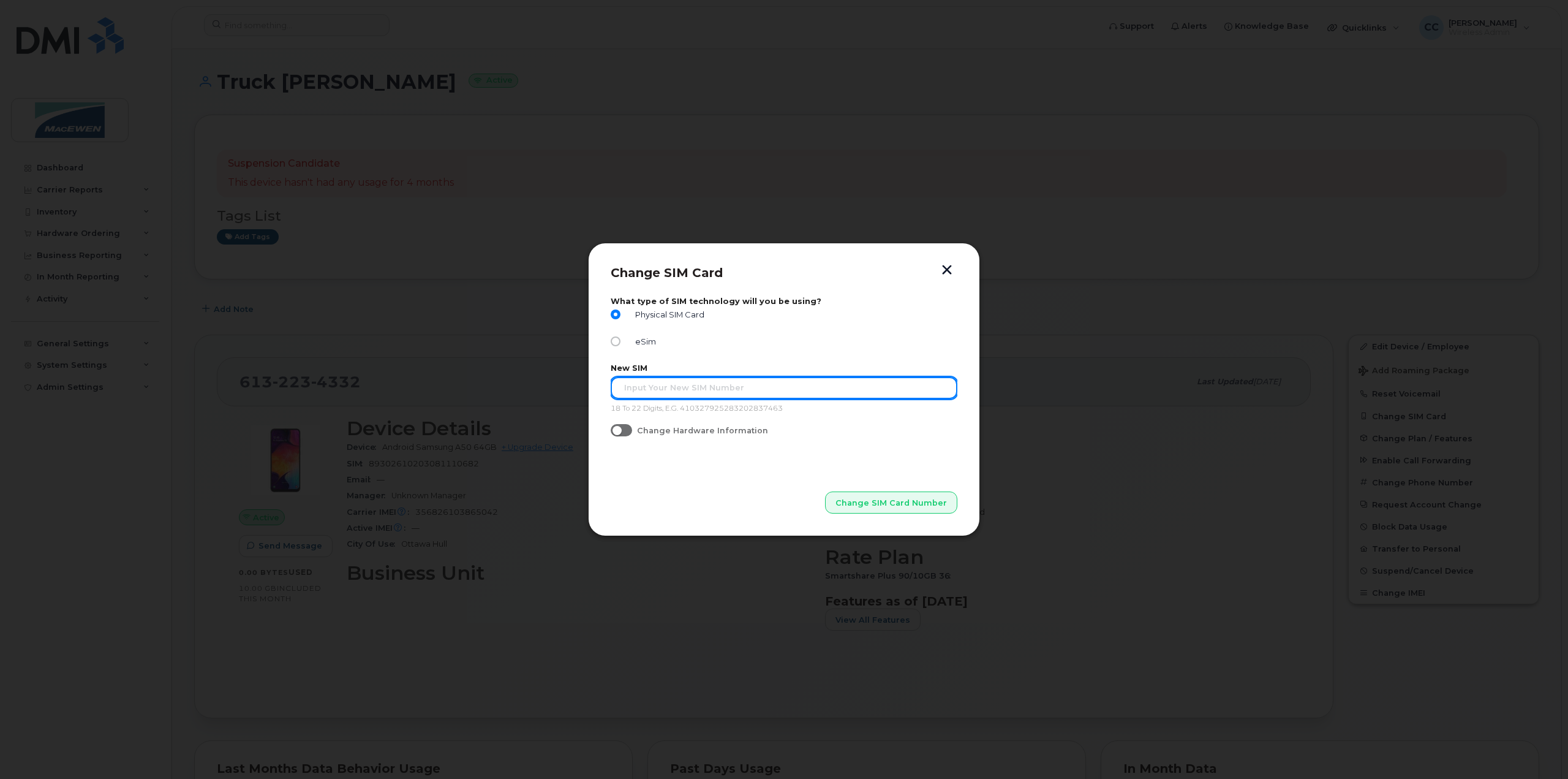
click at [738, 394] on input "text" at bounding box center [784, 388] width 347 height 22
type input "89302610104358605349"
click at [874, 497] on span "Change SIM Card Number" at bounding box center [892, 503] width 111 height 12
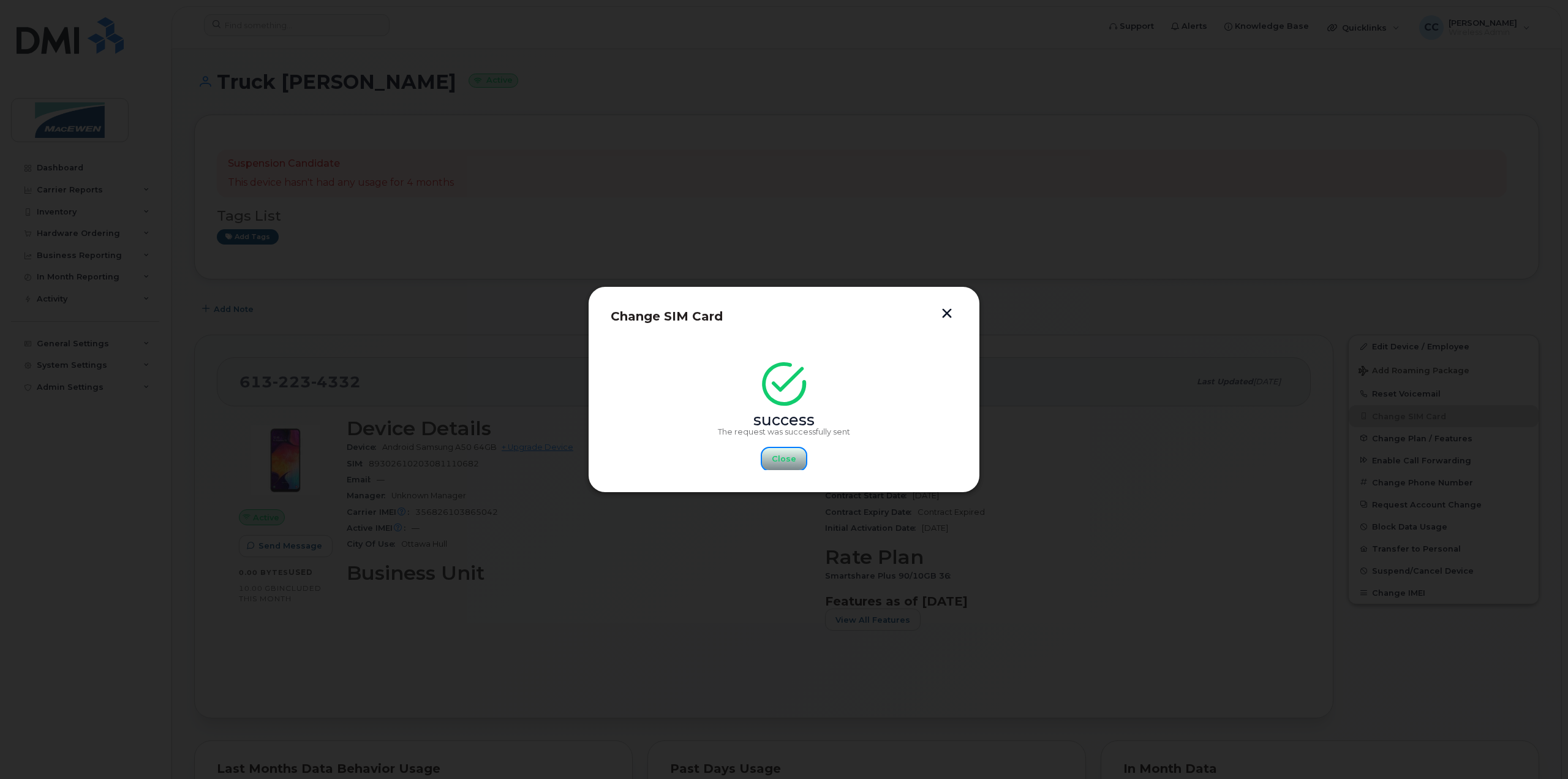
drag, startPoint x: 773, startPoint y: 460, endPoint x: 749, endPoint y: 464, distance: 24.3
click at [773, 460] on span "Close" at bounding box center [784, 458] width 24 height 12
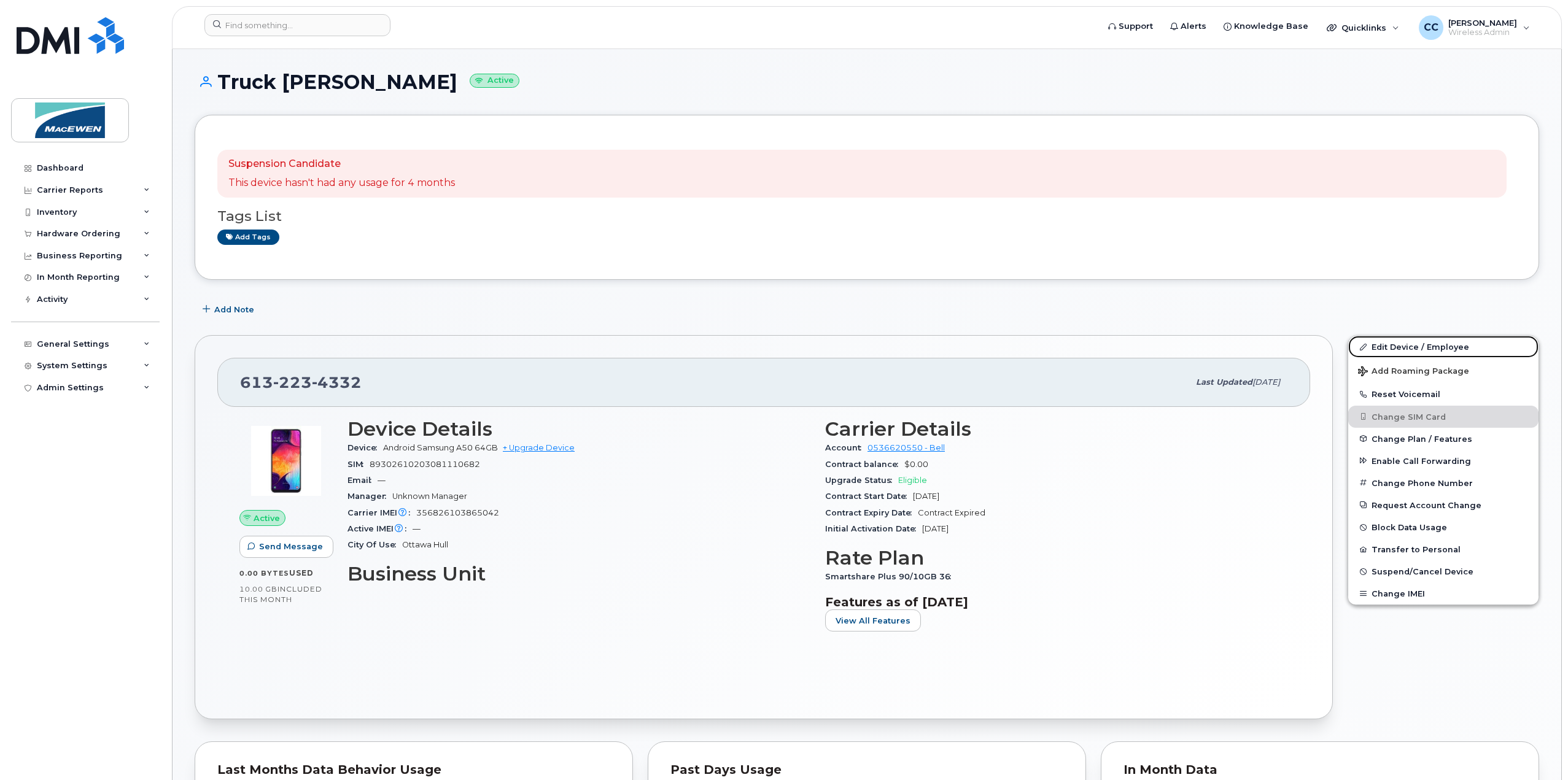
click at [1400, 340] on link "Edit Device / Employee" at bounding box center [1443, 346] width 191 height 22
click at [1398, 343] on link "Edit Device / Employee" at bounding box center [1443, 346] width 191 height 22
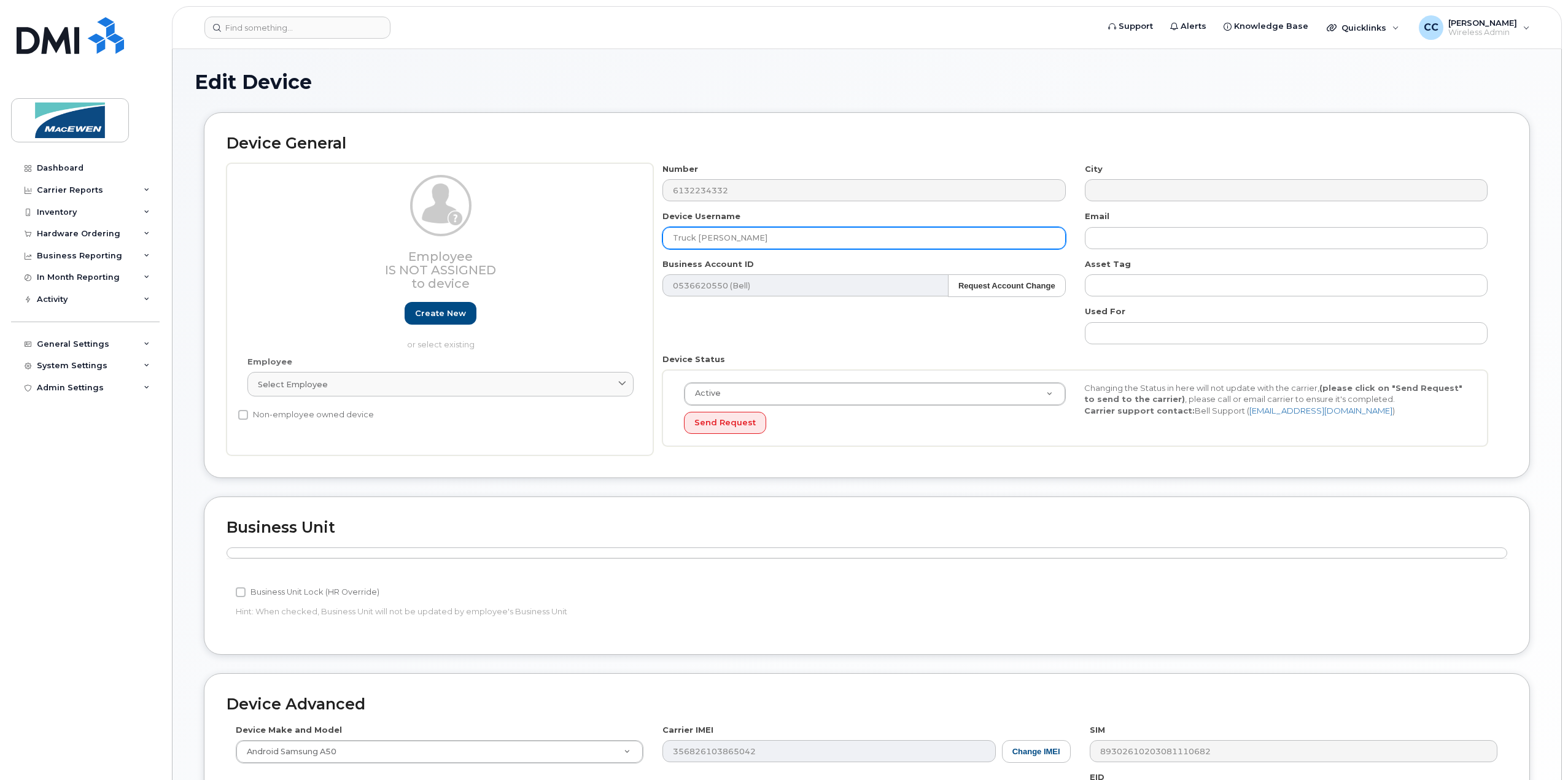
drag, startPoint x: 792, startPoint y: 236, endPoint x: 731, endPoint y: 245, distance: 61.7
click at [731, 245] on input "Truck [PERSON_NAME]" at bounding box center [863, 238] width 402 height 22
paste input "[PERSON_NAME]"
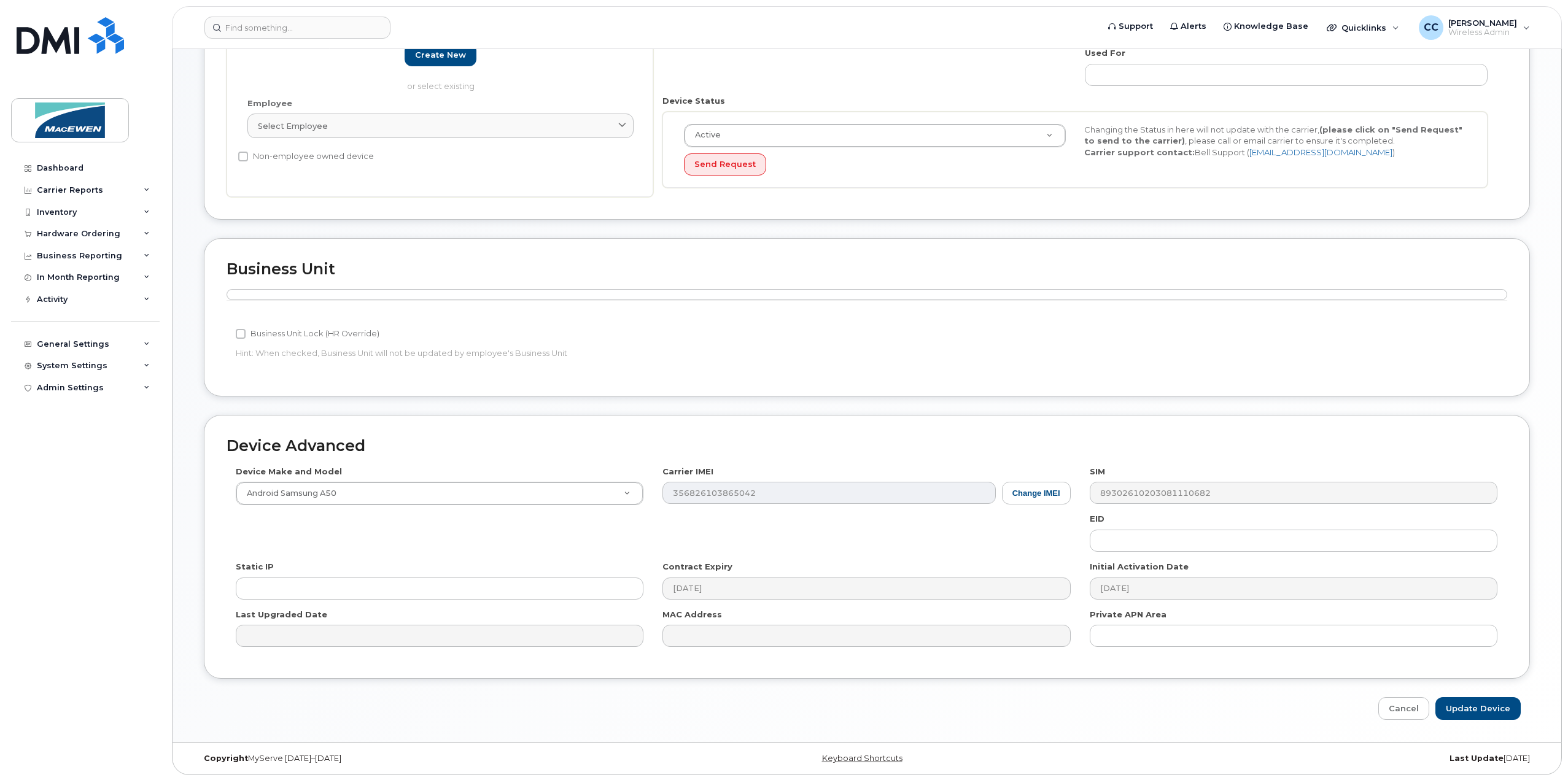
scroll to position [259, 0]
type input "Truck Maxville [PERSON_NAME]"
click at [1492, 702] on input "Update Device" at bounding box center [1478, 706] width 85 height 23
type input "Saving..."
